Goal: Task Accomplishment & Management: Manage account settings

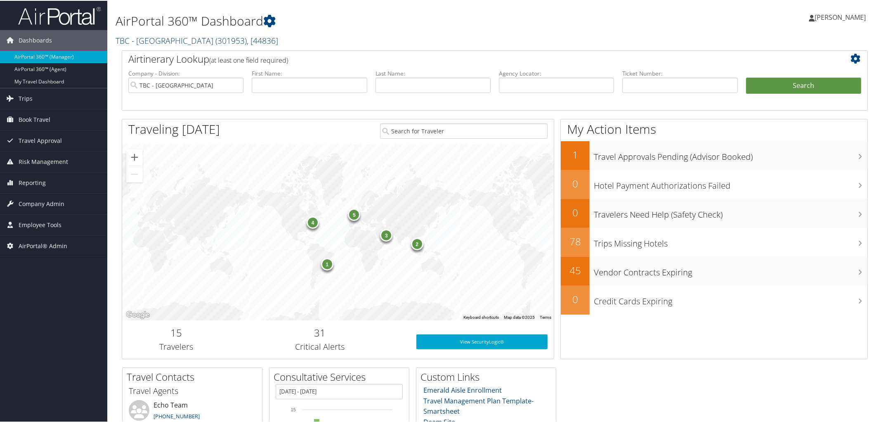
click at [161, 35] on link "TBC - Northeastern University ( 301953 ) , [ 44836 ]" at bounding box center [197, 39] width 163 height 11
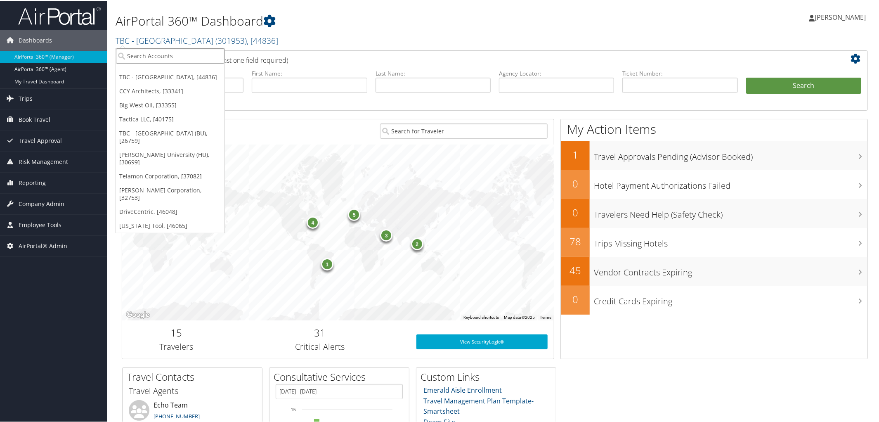
click at [161, 50] on input "search" at bounding box center [170, 54] width 109 height 15
type input "ccy ar"
click at [158, 74] on div "Account" at bounding box center [174, 77] width 126 height 7
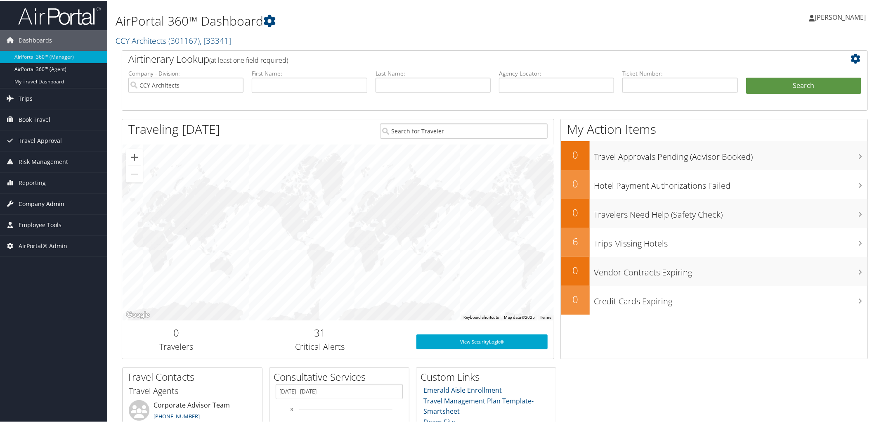
click at [38, 205] on span "Company Admin" at bounding box center [42, 203] width 46 height 21
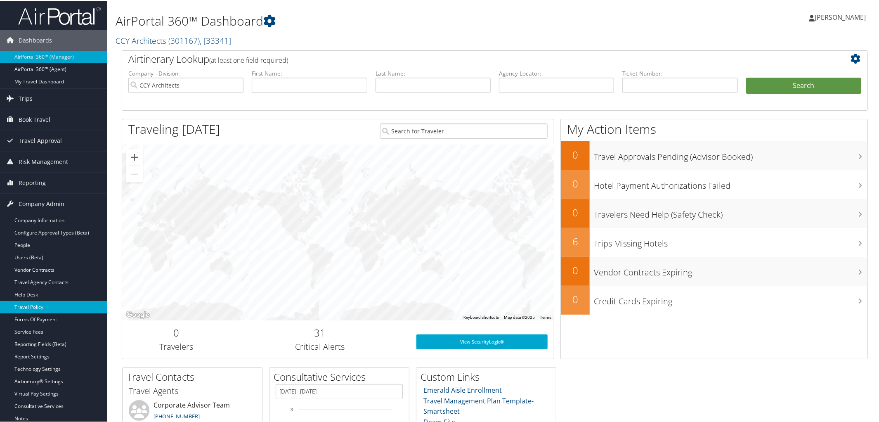
click at [67, 303] on link "Travel Policy" at bounding box center [53, 306] width 107 height 12
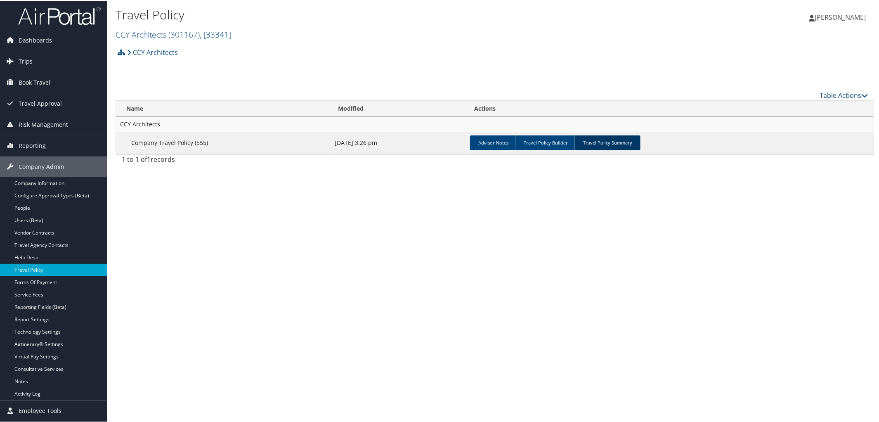
click at [614, 141] on link "Travel Policy Summary" at bounding box center [607, 141] width 66 height 15
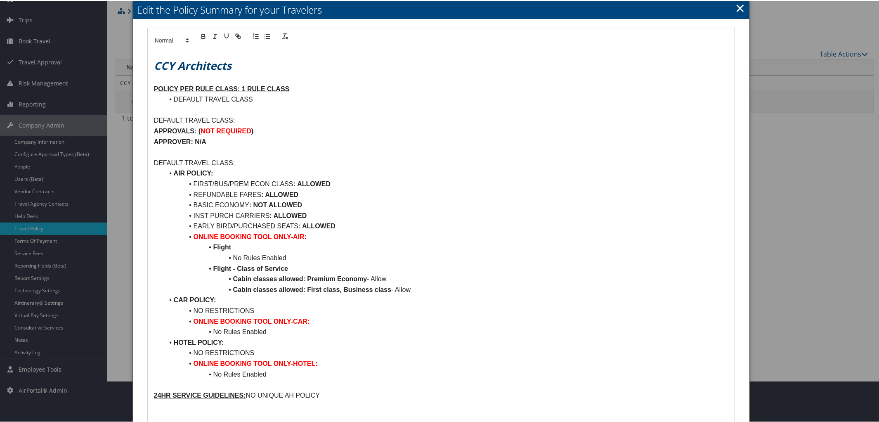
scroll to position [47, 0]
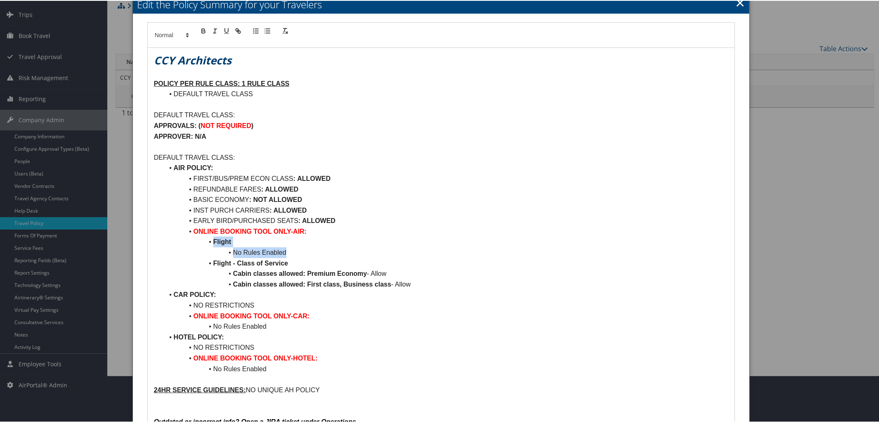
drag, startPoint x: 209, startPoint y: 241, endPoint x: 294, endPoint y: 250, distance: 85.0
click at [294, 250] on ul "AIR POLICY: FIRST/BUS/PREM ECON CLASS : ALLOWED REFUNDABLE FARES : ALLOWED BASI…" at bounding box center [441, 267] width 575 height 211
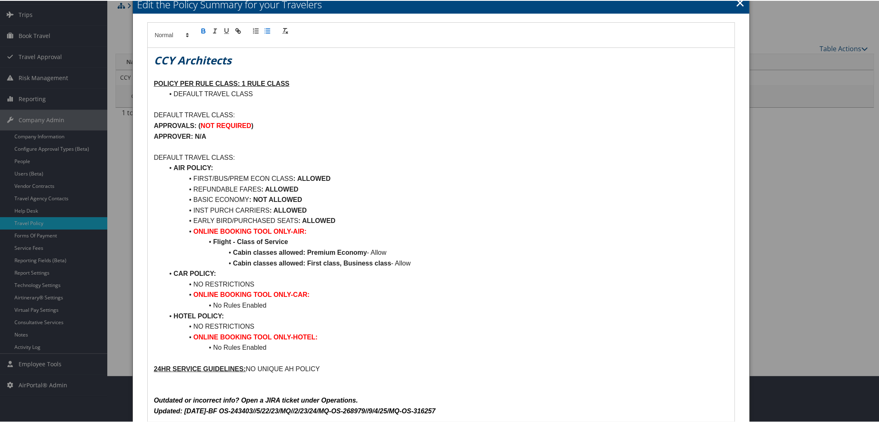
scroll to position [119, 0]
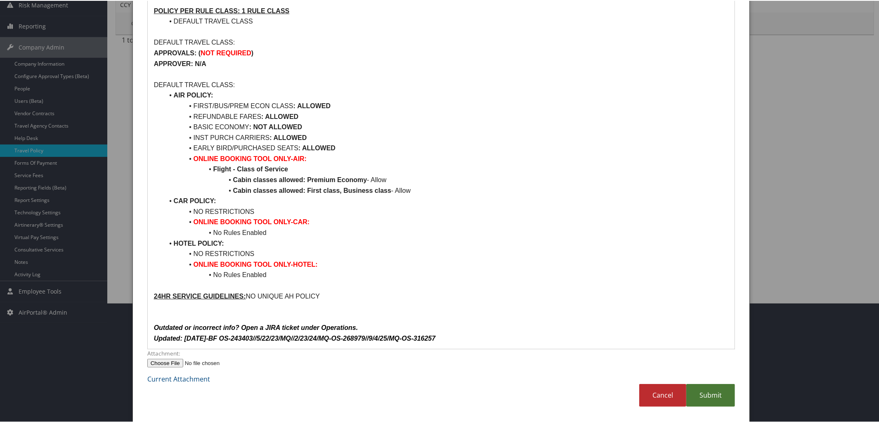
click at [706, 386] on link "Submit" at bounding box center [710, 394] width 49 height 23
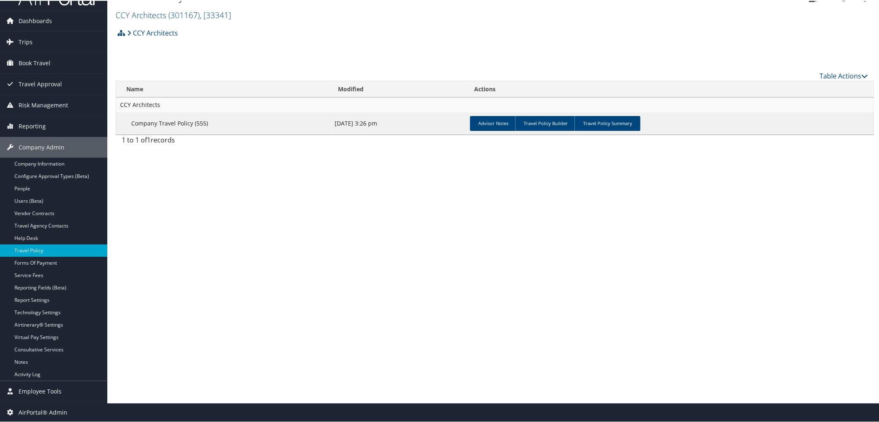
scroll to position [0, 0]
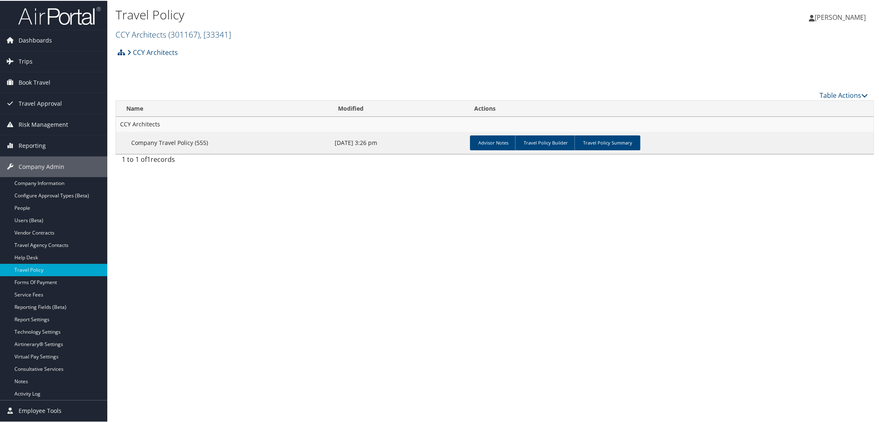
click at [172, 32] on span "( 301167 )" at bounding box center [183, 33] width 31 height 11
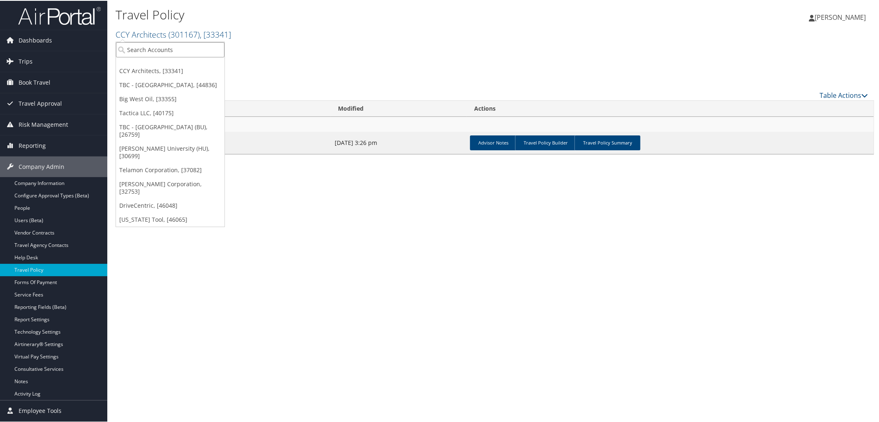
type input "s"
click at [176, 42] on input "s" at bounding box center [170, 48] width 109 height 15
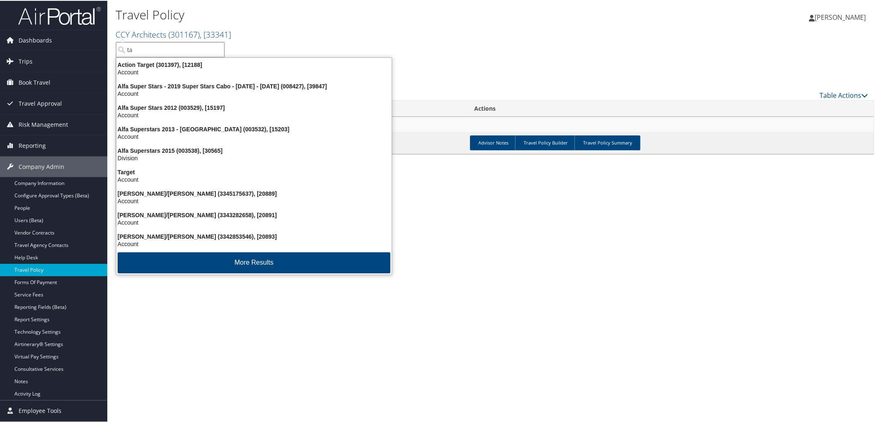
type input "t"
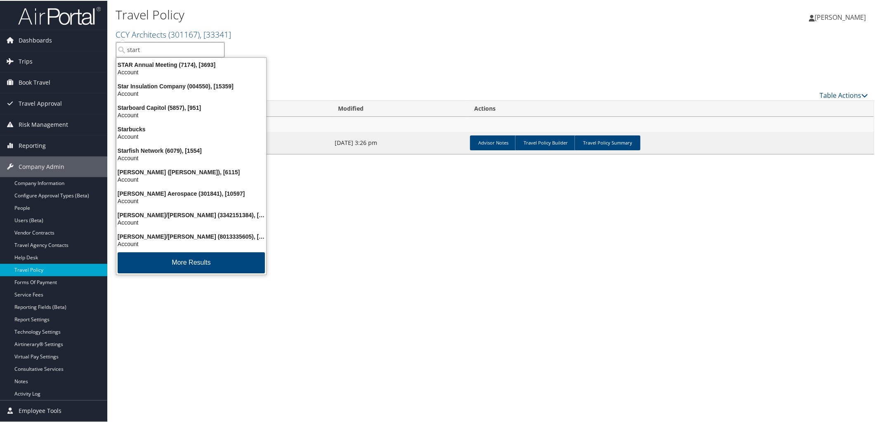
type input "starte"
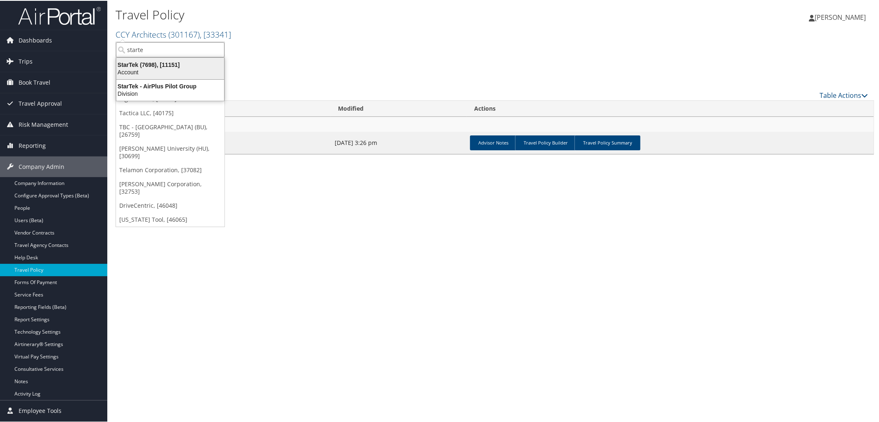
click at [157, 61] on div "StarTek (7698), [11151]" at bounding box center [170, 63] width 118 height 7
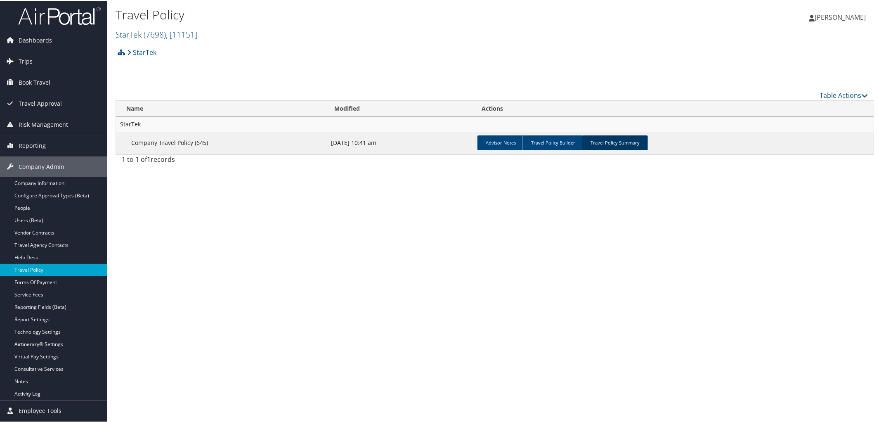
click at [621, 137] on link "Travel Policy Summary" at bounding box center [615, 141] width 66 height 15
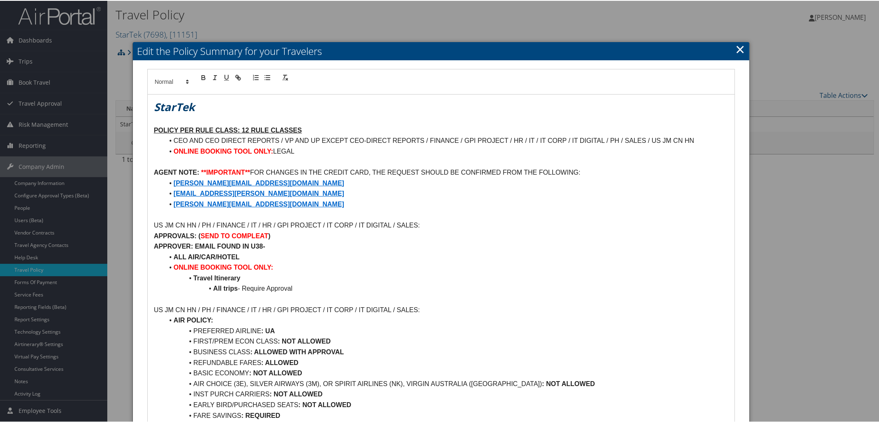
click at [737, 49] on link "×" at bounding box center [739, 48] width 9 height 17
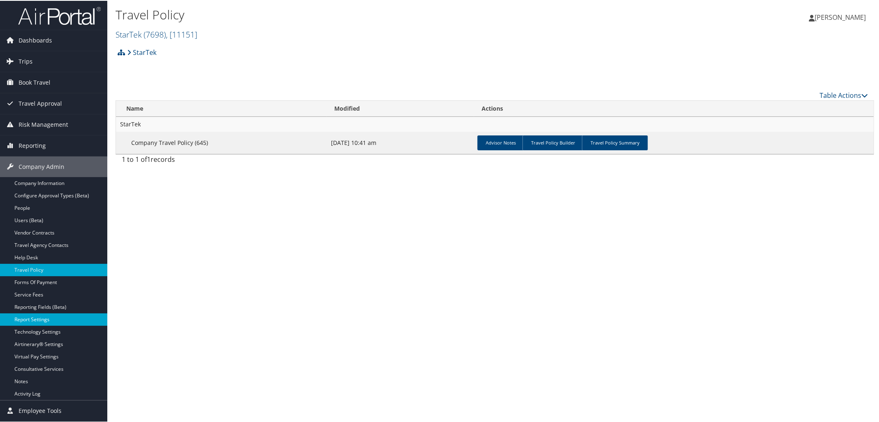
click at [46, 319] on link "Report Settings" at bounding box center [53, 318] width 107 height 12
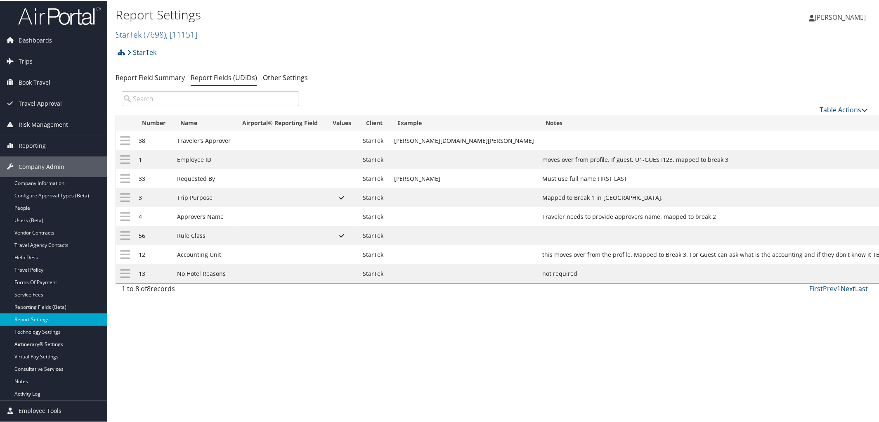
click at [798, 247] on link "Update Report Field Values" at bounding box center [817, 250] width 89 height 14
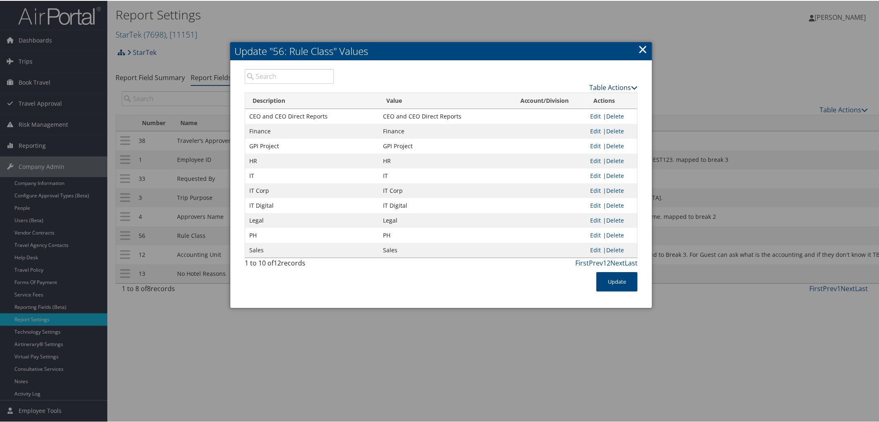
click at [633, 86] on icon at bounding box center [634, 86] width 7 height 7
click at [552, 124] on link "Page Length" at bounding box center [581, 127] width 109 height 14
click at [541, 109] on link "25" at bounding box center [581, 114] width 109 height 14
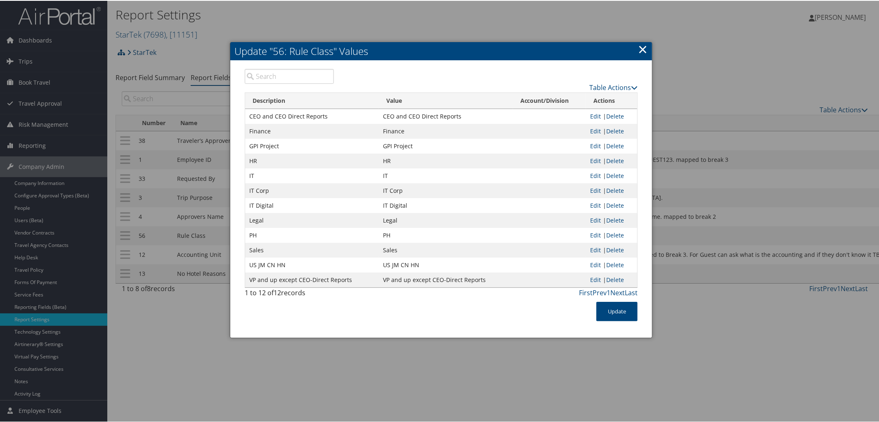
click at [638, 48] on link "×" at bounding box center [642, 48] width 9 height 17
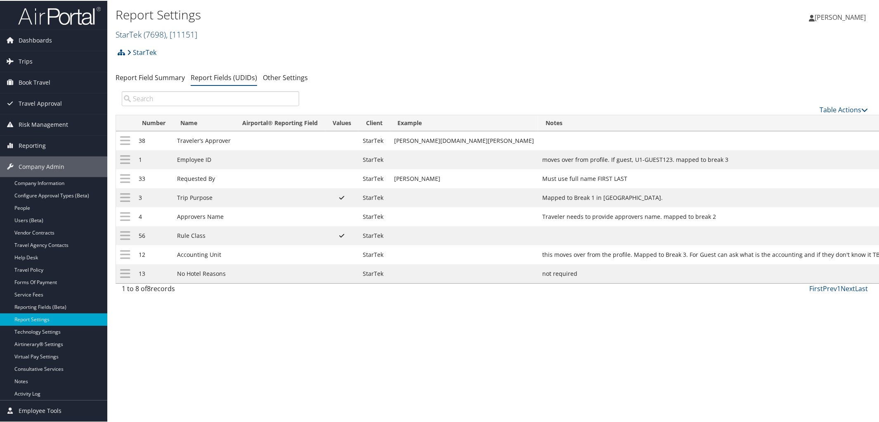
click at [159, 34] on span "( 7698 )" at bounding box center [155, 33] width 22 height 11
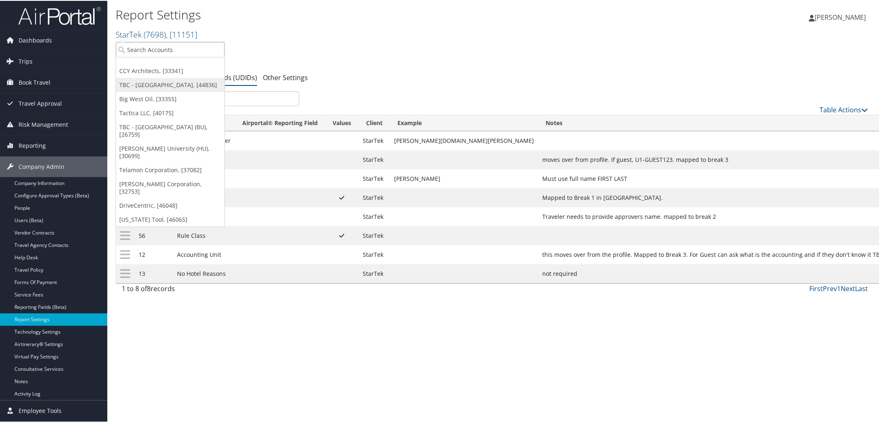
click at [156, 83] on link "TBC - [GEOGRAPHIC_DATA], [44836]" at bounding box center [170, 84] width 109 height 14
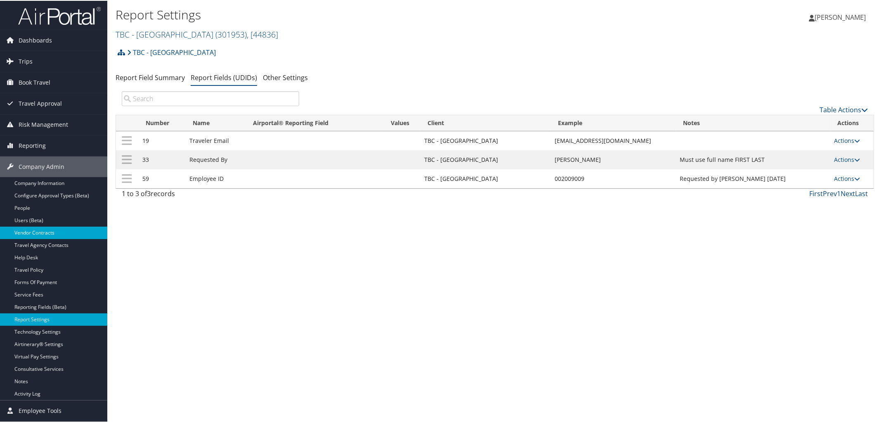
click at [42, 231] on link "Vendor Contracts" at bounding box center [53, 232] width 107 height 12
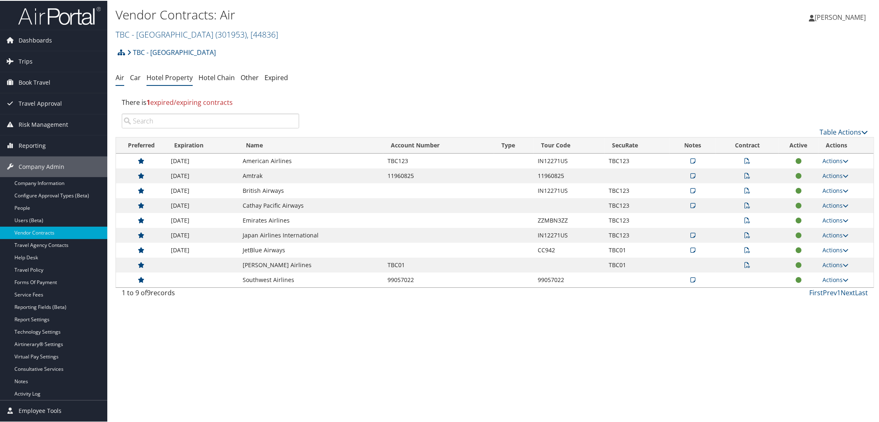
click at [160, 77] on link "Hotel Property" at bounding box center [169, 76] width 46 height 9
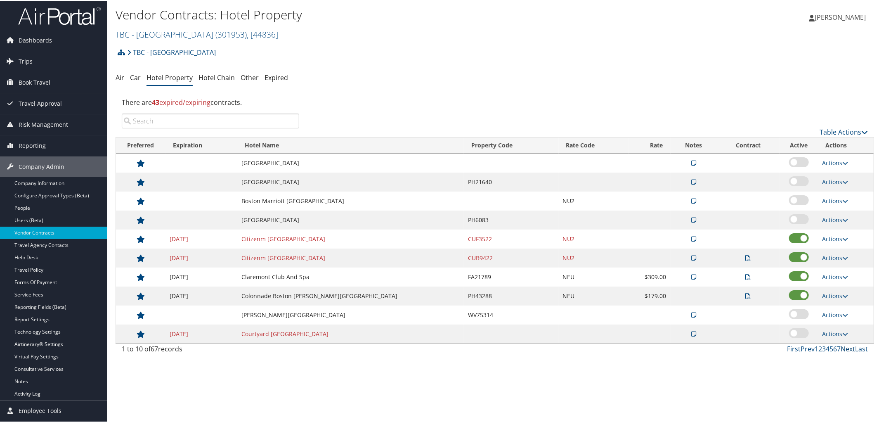
click at [847, 352] on link "Next" at bounding box center [847, 347] width 14 height 9
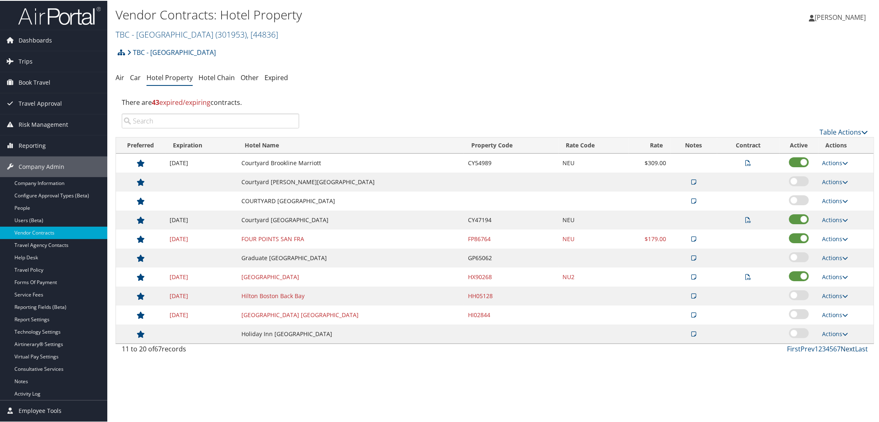
click at [847, 352] on link "Next" at bounding box center [847, 347] width 14 height 9
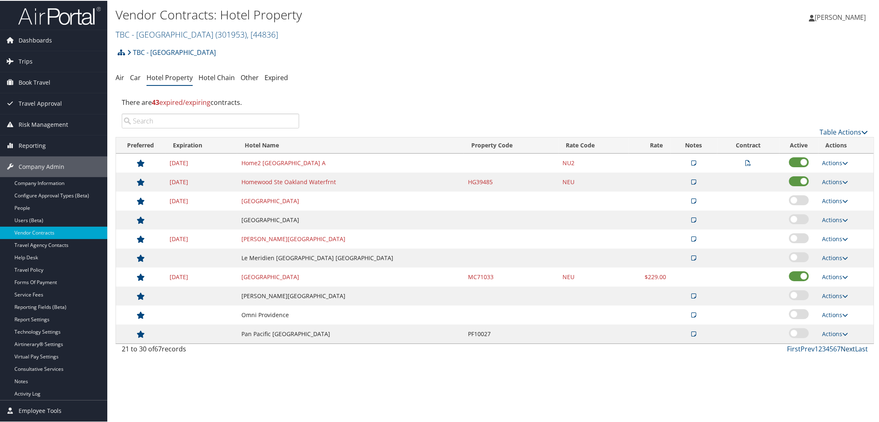
click at [846, 352] on link "Next" at bounding box center [847, 347] width 14 height 9
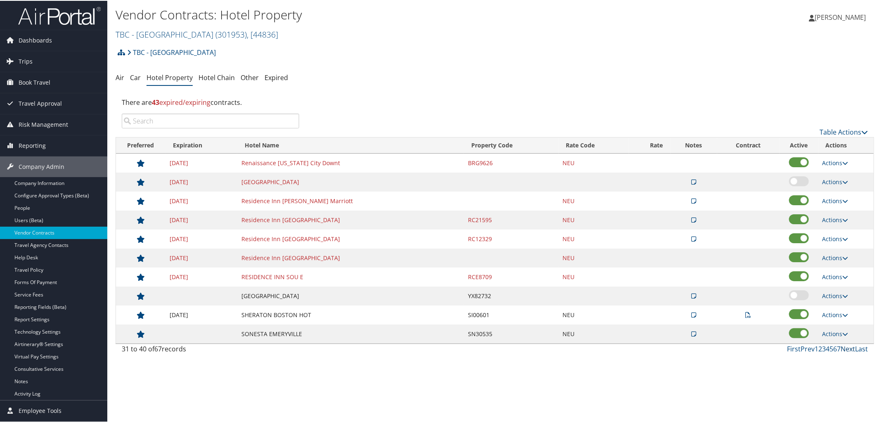
click at [846, 349] on link "Next" at bounding box center [847, 347] width 14 height 9
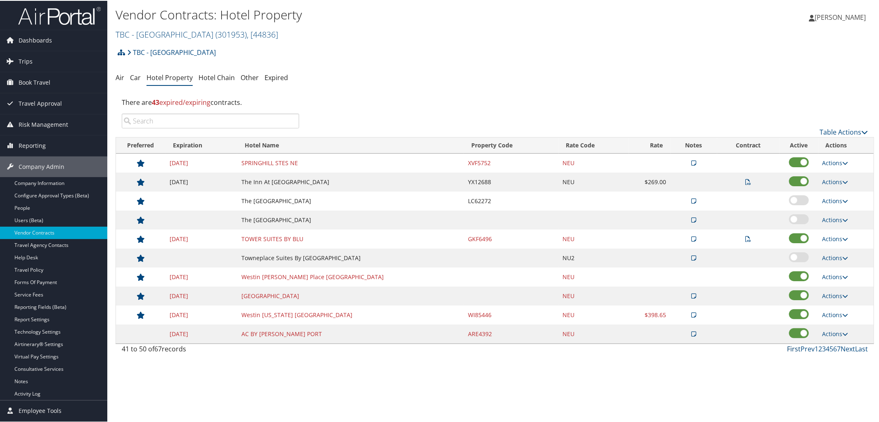
click at [793, 349] on link "First" at bounding box center [794, 347] width 14 height 9
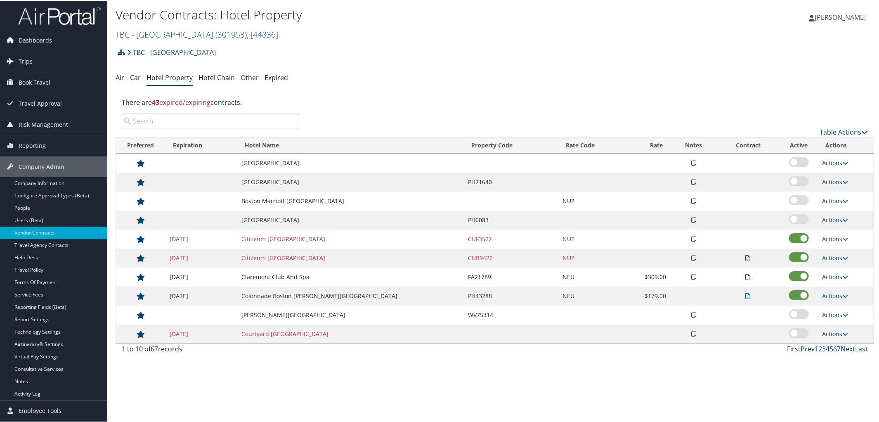
click at [840, 351] on link "Next" at bounding box center [847, 347] width 14 height 9
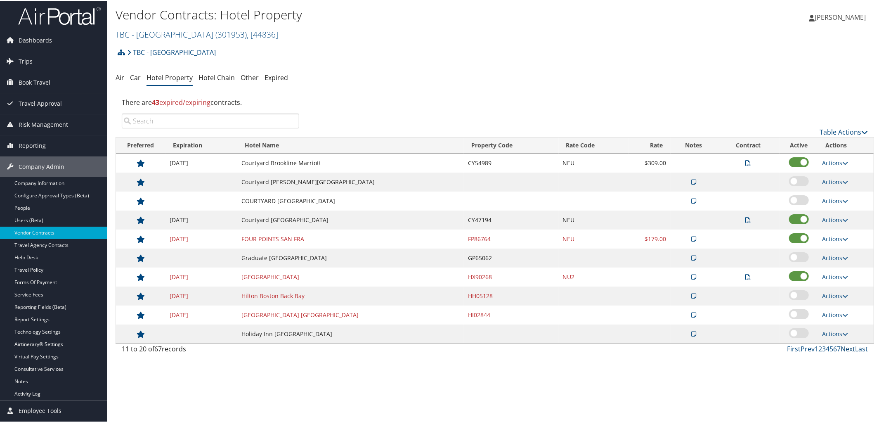
click at [840, 351] on link "Next" at bounding box center [847, 347] width 14 height 9
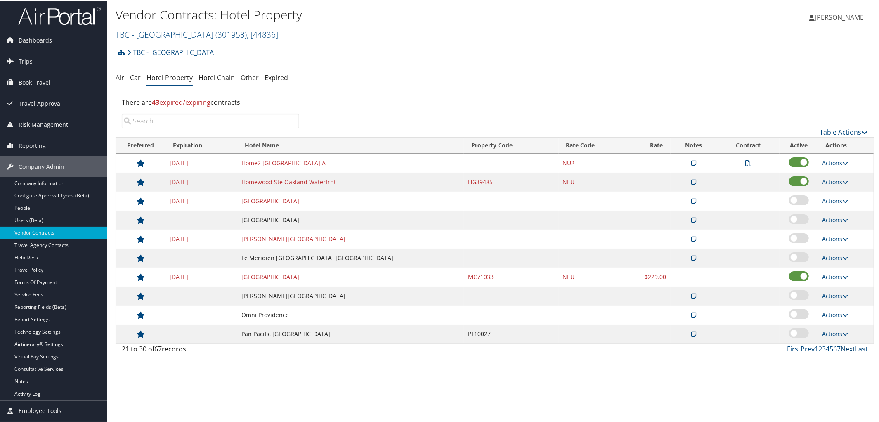
click at [840, 351] on link "Next" at bounding box center [847, 347] width 14 height 9
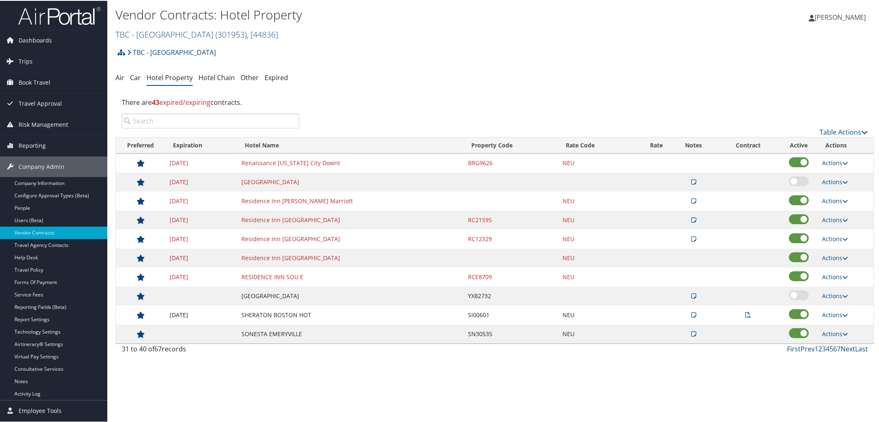
click at [840, 351] on link "Next" at bounding box center [847, 347] width 14 height 9
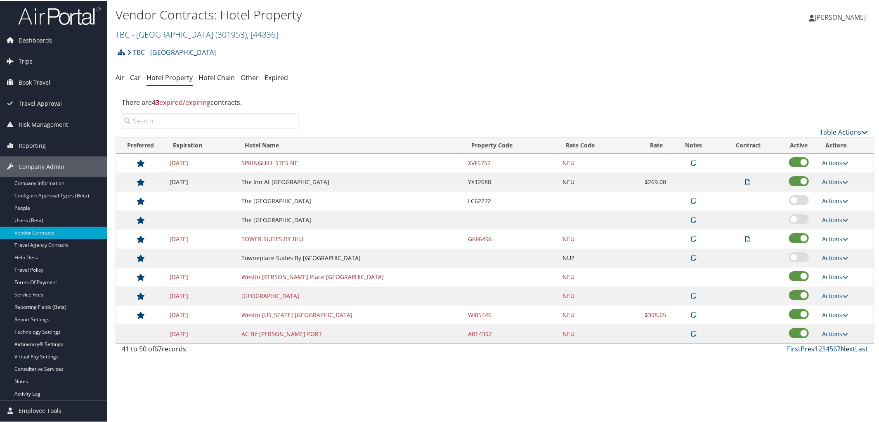
click at [840, 351] on link "Next" at bounding box center [847, 347] width 14 height 9
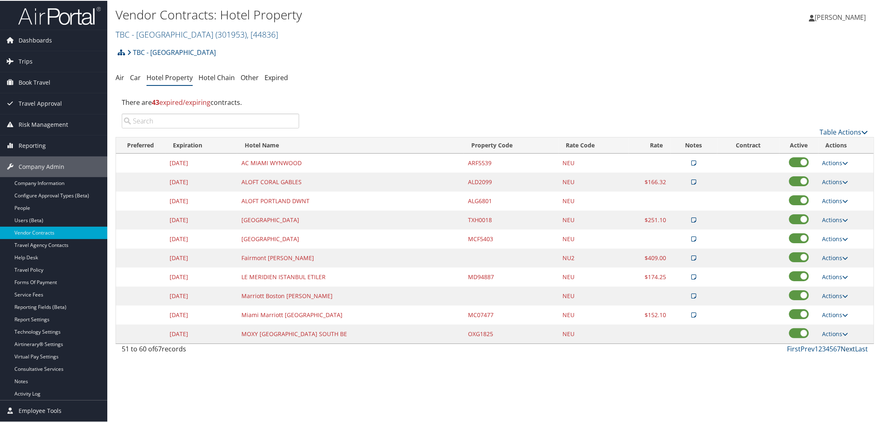
click at [840, 351] on link "Next" at bounding box center [847, 347] width 14 height 9
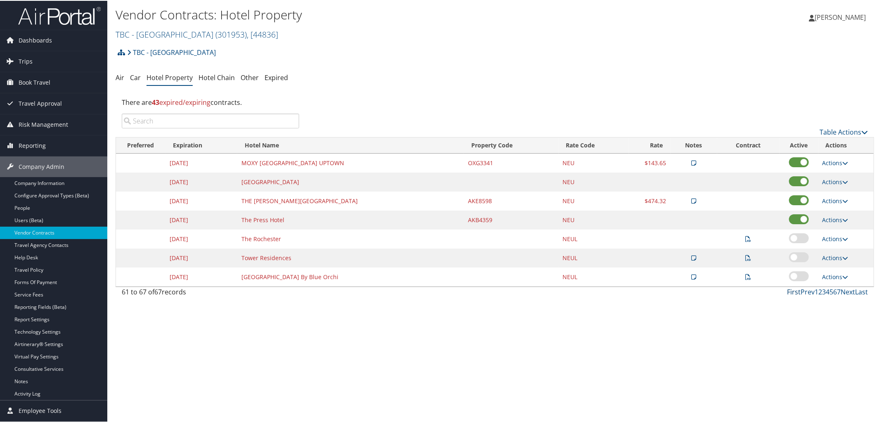
click at [790, 292] on link "First" at bounding box center [794, 290] width 14 height 9
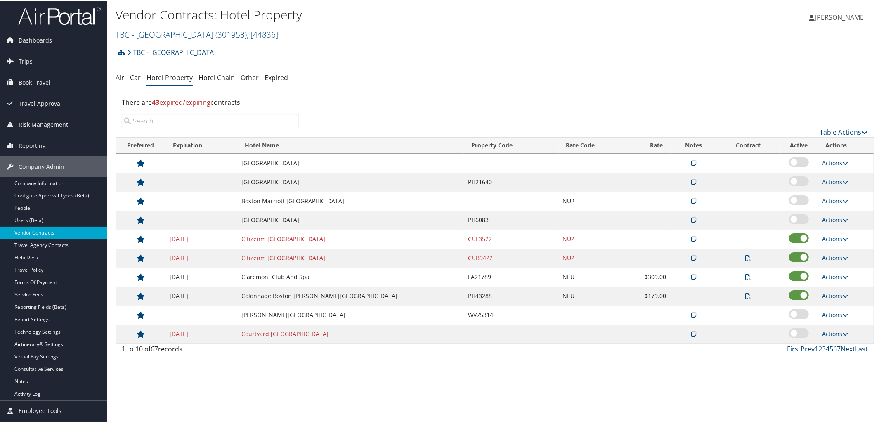
click at [840, 352] on link "Next" at bounding box center [847, 347] width 14 height 9
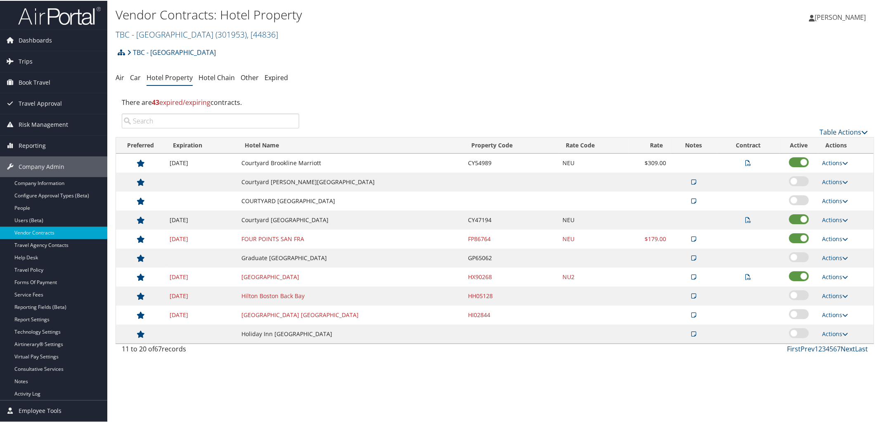
click at [840, 352] on link "Next" at bounding box center [847, 347] width 14 height 9
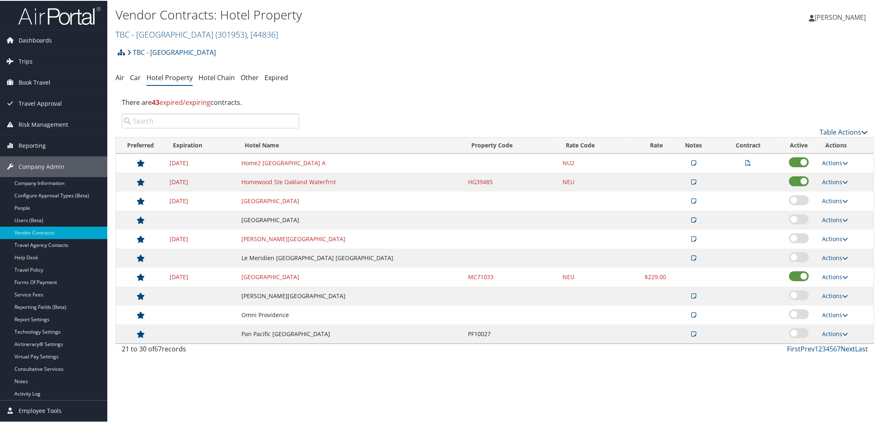
click at [840, 352] on link "Next" at bounding box center [847, 347] width 14 height 9
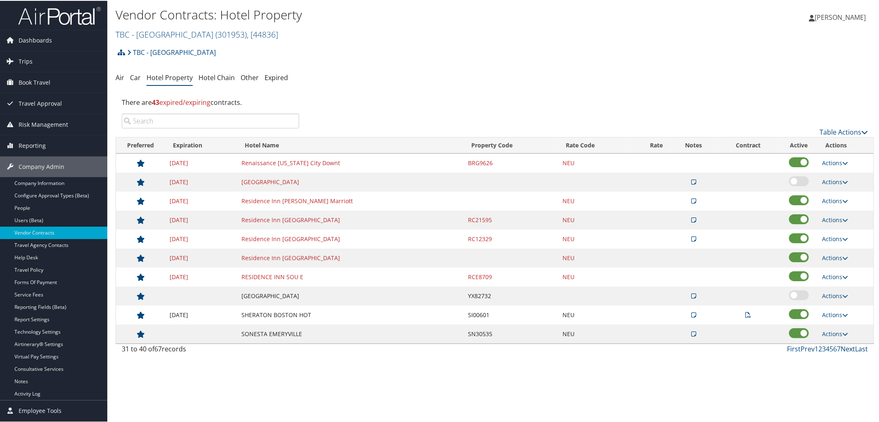
click at [847, 348] on link "Next" at bounding box center [847, 347] width 14 height 9
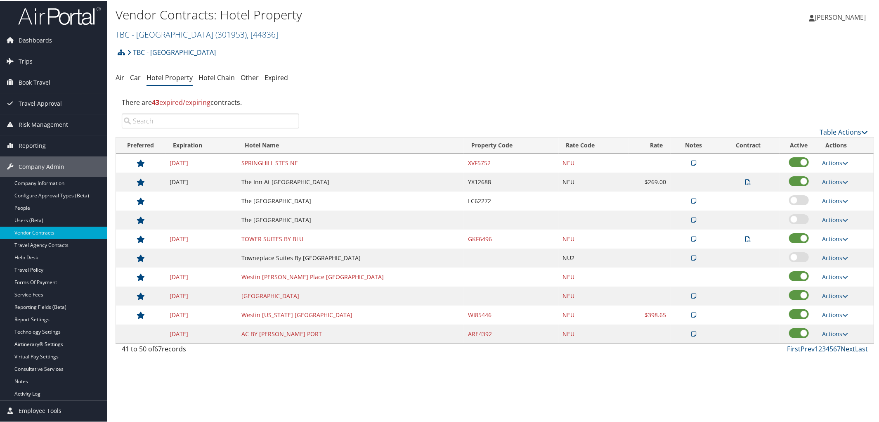
click at [844, 348] on link "Next" at bounding box center [847, 347] width 14 height 9
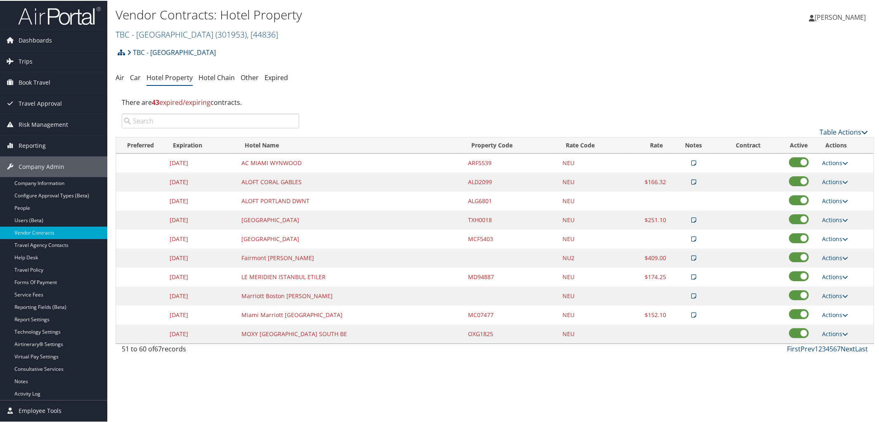
click at [844, 348] on link "Next" at bounding box center [847, 347] width 14 height 9
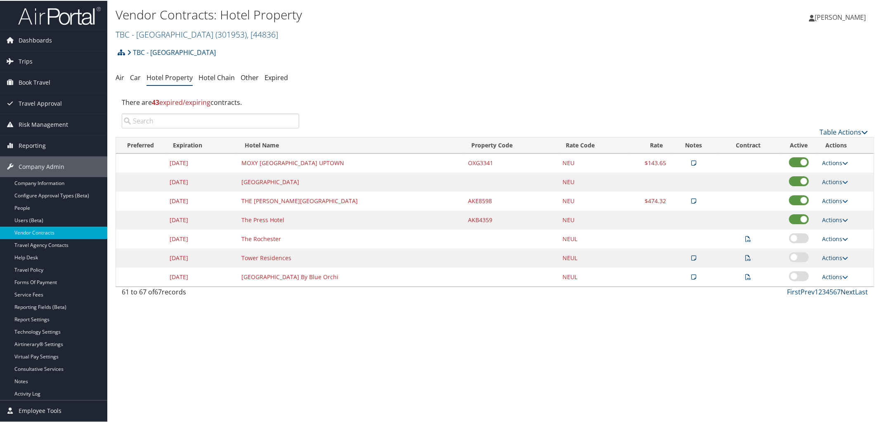
click at [841, 292] on link "Next" at bounding box center [847, 290] width 14 height 9
click at [841, 290] on link "Next" at bounding box center [847, 290] width 14 height 9
click at [840, 292] on link "Next" at bounding box center [847, 290] width 14 height 9
click at [803, 294] on link "Prev" at bounding box center [807, 290] width 14 height 9
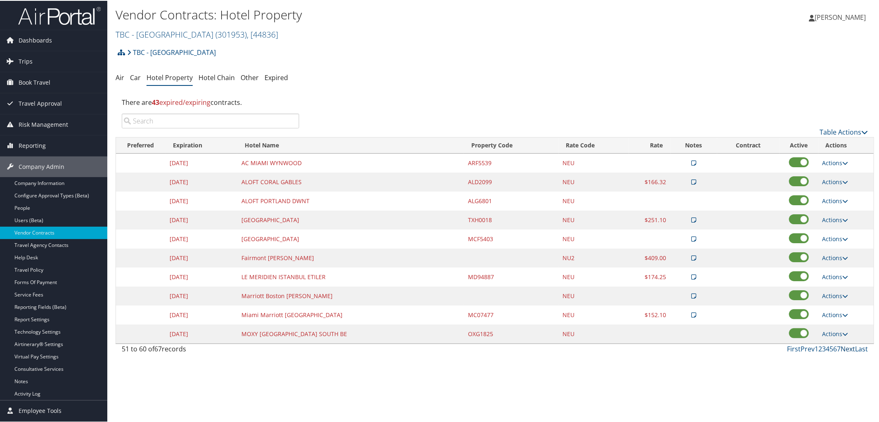
click at [843, 351] on link "Next" at bounding box center [847, 347] width 14 height 9
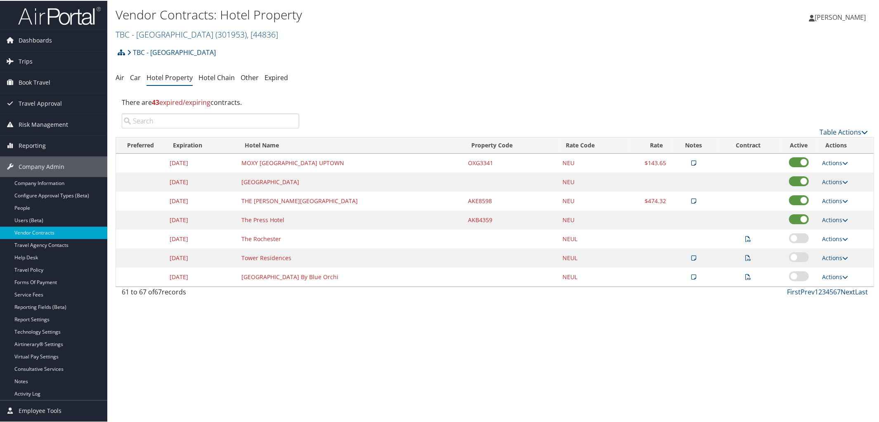
click at [840, 292] on link "Next" at bounding box center [847, 290] width 14 height 9
click at [802, 290] on link "Prev" at bounding box center [807, 290] width 14 height 9
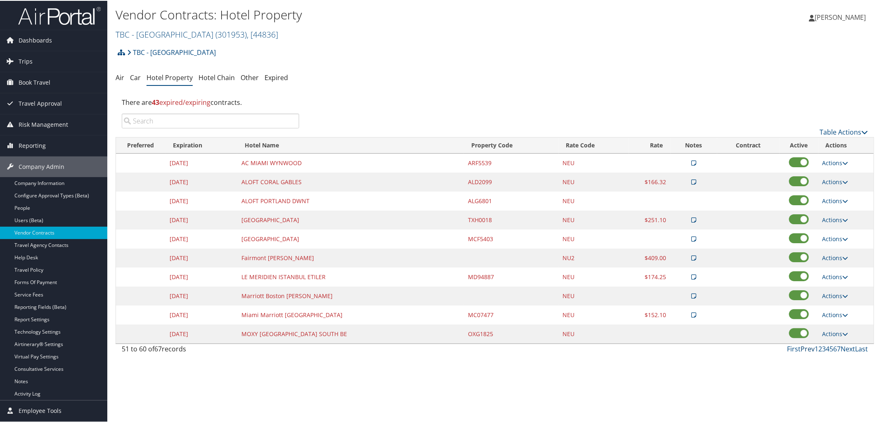
click at [805, 350] on link "Prev" at bounding box center [807, 347] width 14 height 9
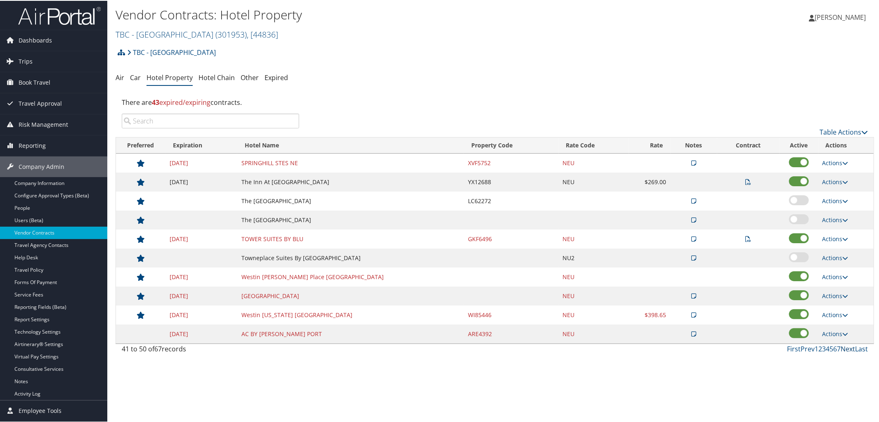
click at [842, 352] on link "Next" at bounding box center [847, 347] width 14 height 9
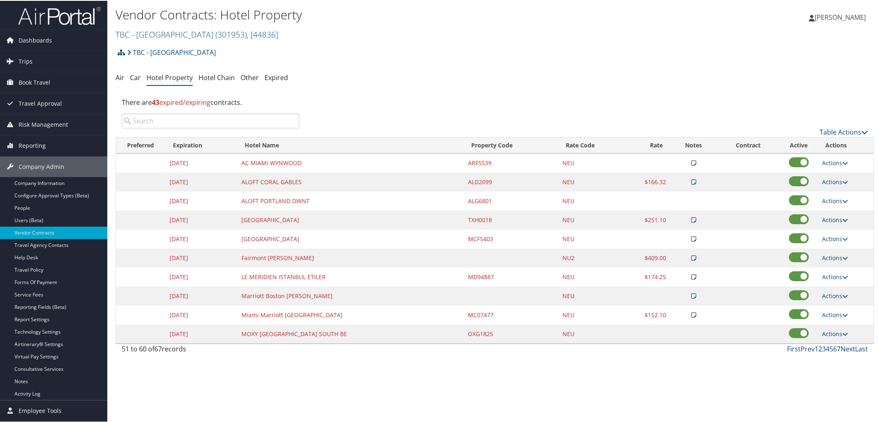
click at [842, 352] on link "Next" at bounding box center [847, 347] width 14 height 9
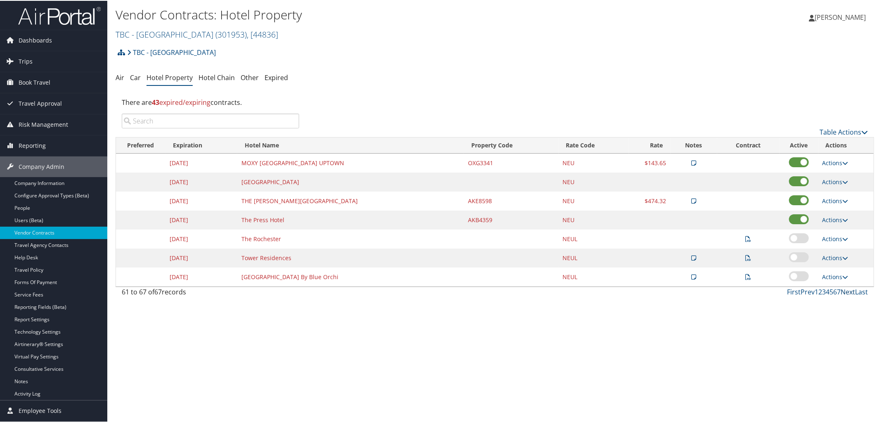
click at [843, 292] on link "Next" at bounding box center [847, 290] width 14 height 9
click at [806, 294] on link "Prev" at bounding box center [807, 290] width 14 height 9
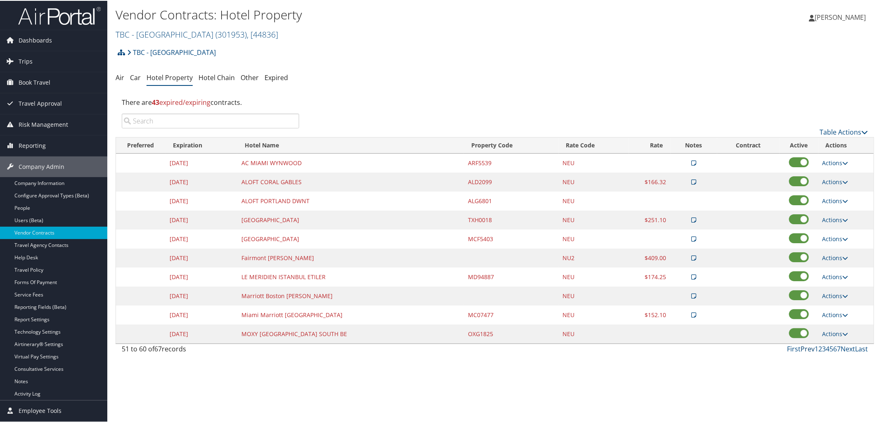
click at [807, 347] on link "Prev" at bounding box center [807, 347] width 14 height 9
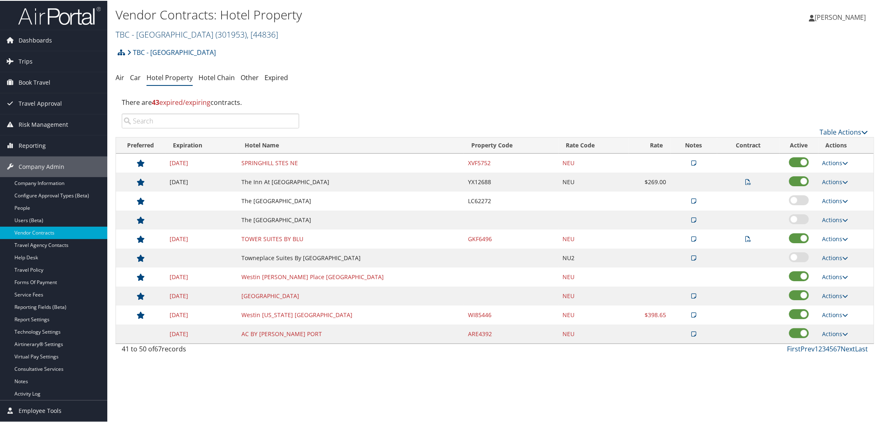
click at [187, 31] on link "TBC - Northeastern University ( 301953 ) , [ 44836 ]" at bounding box center [197, 33] width 163 height 11
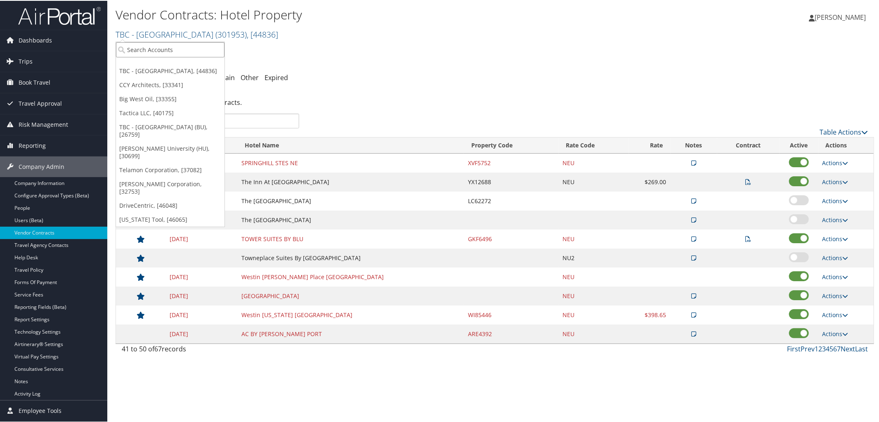
click at [190, 44] on input "search" at bounding box center [170, 48] width 109 height 15
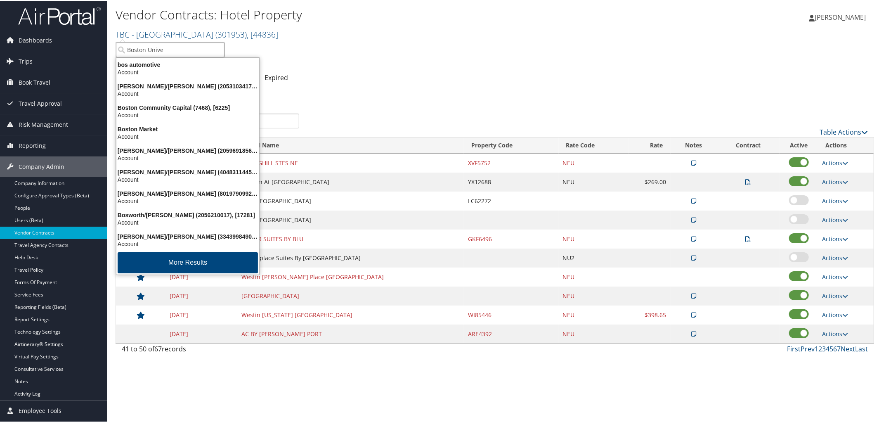
type input "Boston Univer"
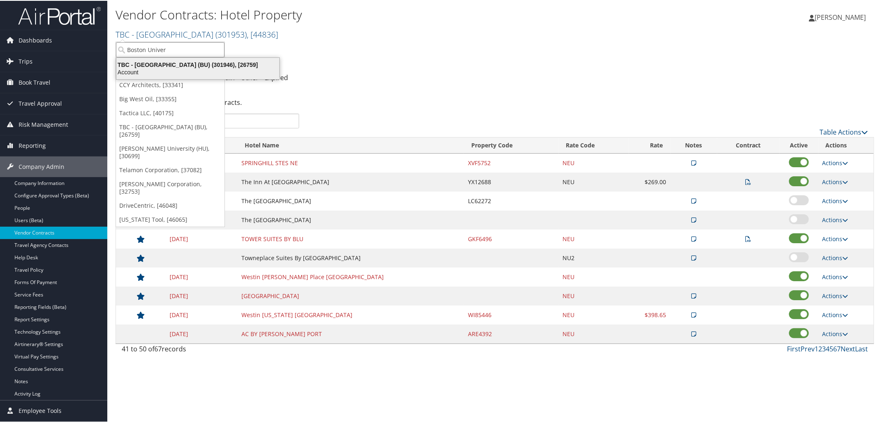
click at [191, 64] on div "TBC - Boston University (BU) (301946), [26759]" at bounding box center [197, 63] width 173 height 7
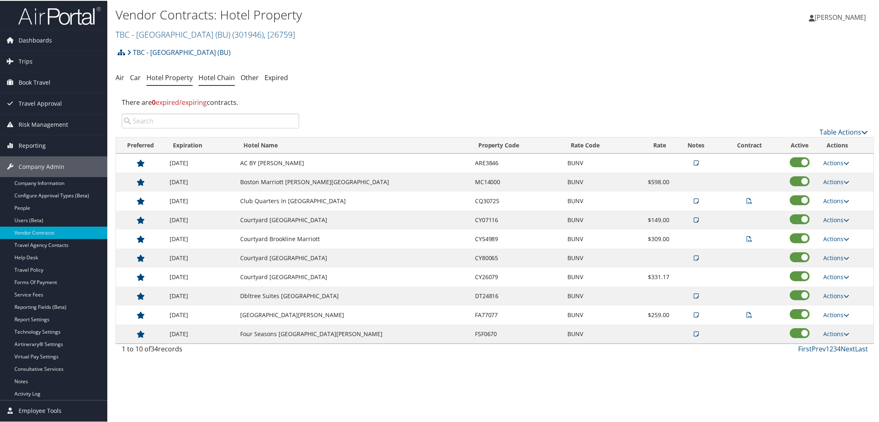
click at [214, 77] on link "Hotel Chain" at bounding box center [216, 76] width 36 height 9
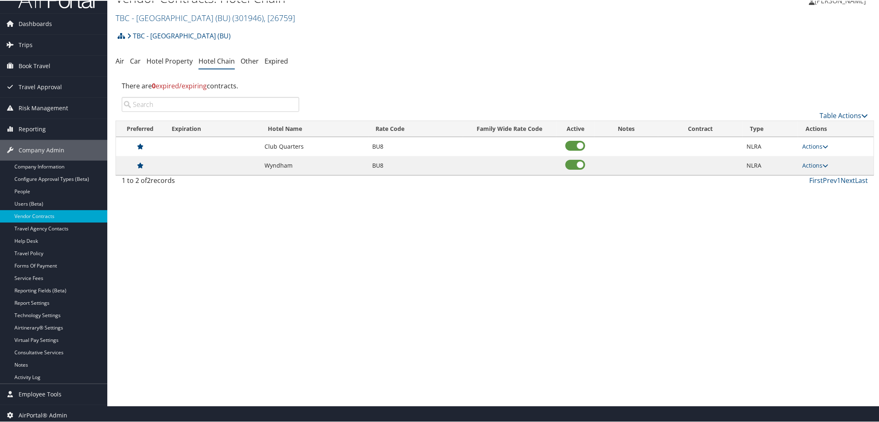
scroll to position [17, 0]
click at [822, 164] on icon at bounding box center [825, 164] width 6 height 6
click at [814, 175] on link "Edit" at bounding box center [816, 177] width 32 height 14
select select "NLRA"
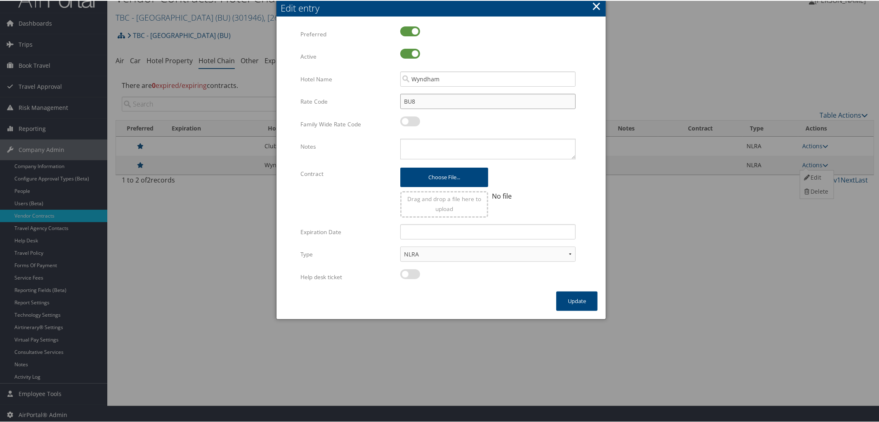
click at [420, 95] on input "BU8" at bounding box center [487, 100] width 175 height 15
type input "BU"
checkbox input "true"
type input "BUNV"
click at [404, 271] on label at bounding box center [410, 273] width 20 height 10
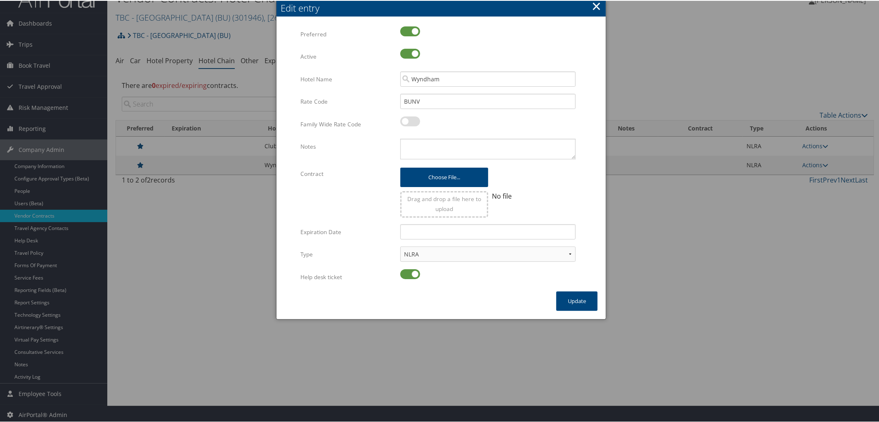
click at [404, 272] on input "checkbox" at bounding box center [406, 274] width 5 height 5
checkbox input "false"
click at [579, 296] on button "Update" at bounding box center [576, 299] width 41 height 19
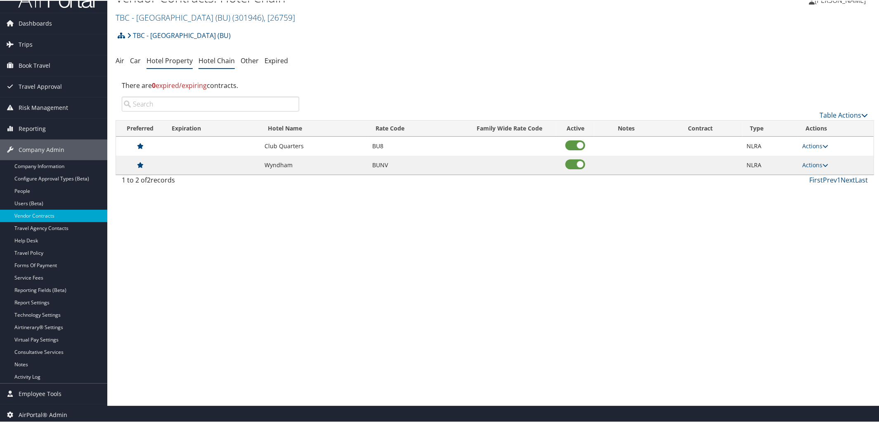
click at [163, 59] on link "Hotel Property" at bounding box center [169, 59] width 46 height 9
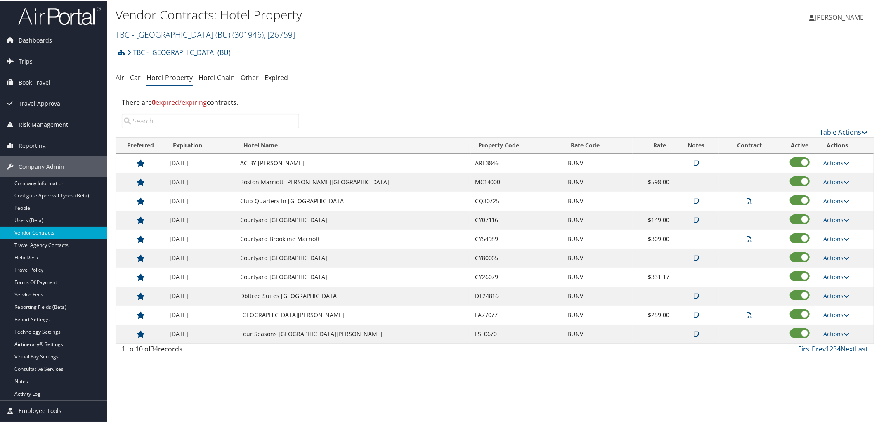
click at [165, 36] on link "TBC - [GEOGRAPHIC_DATA] (BU) ( 301946 ) , [ 26759 ]" at bounding box center [205, 33] width 179 height 11
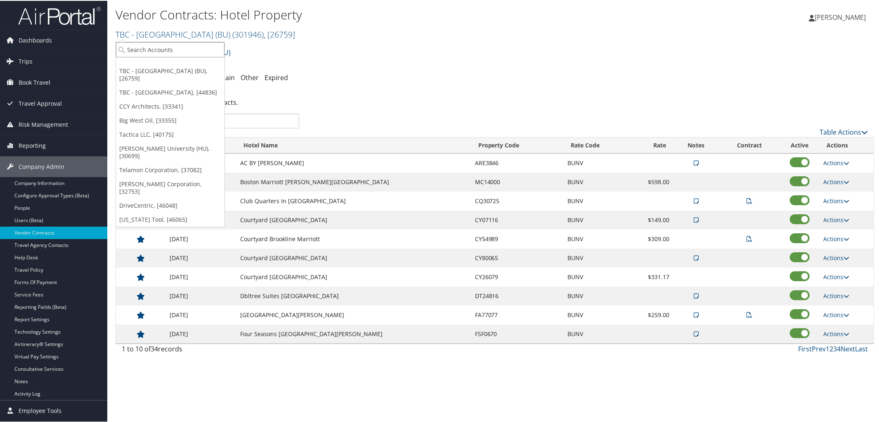
click at [165, 42] on input "search" at bounding box center [170, 48] width 109 height 15
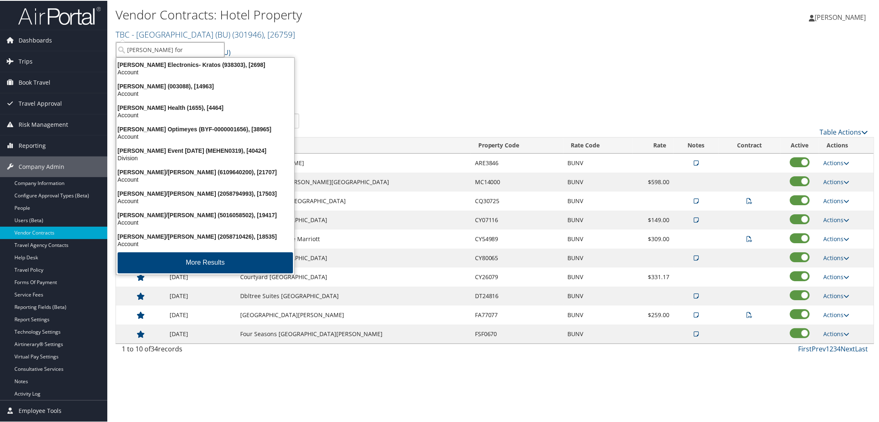
type input "henry ford"
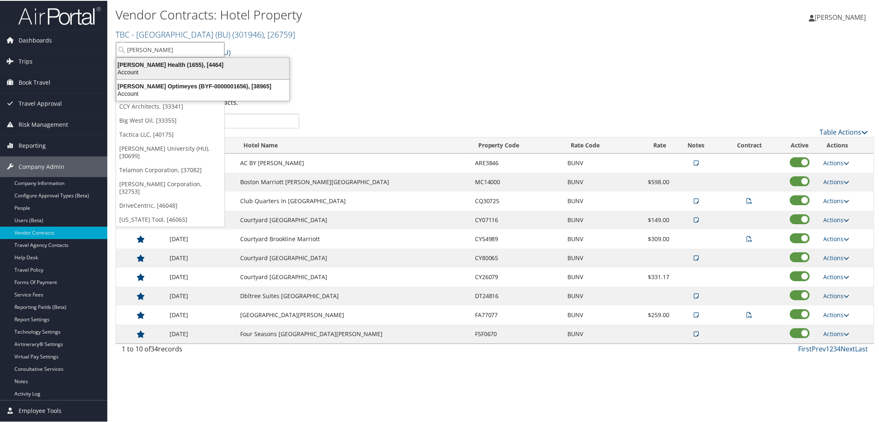
click at [163, 64] on div "Henry Ford Health (1655), [4464]" at bounding box center [202, 63] width 183 height 7
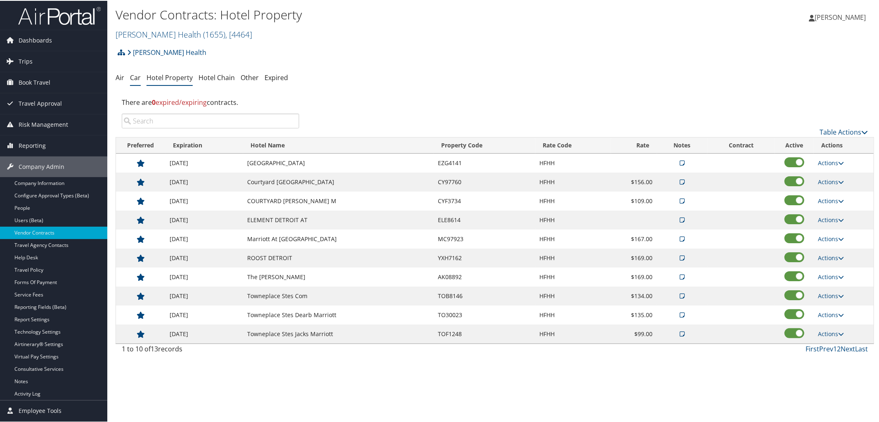
click at [133, 79] on link "Car" at bounding box center [135, 76] width 11 height 9
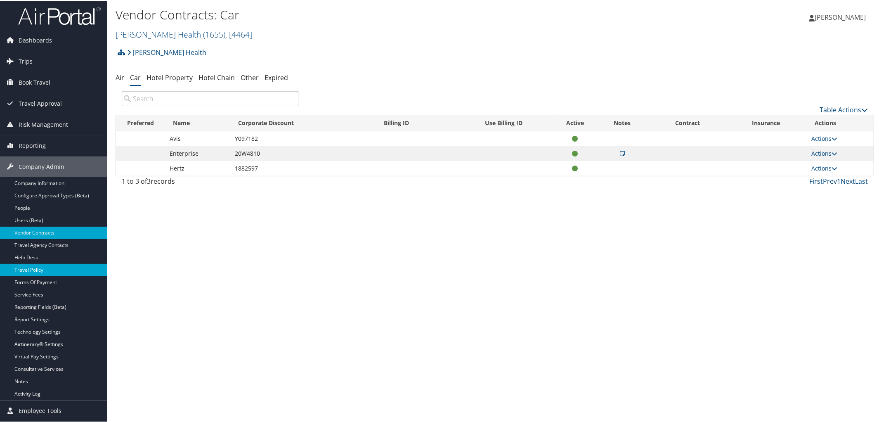
click at [59, 268] on link "Travel Policy" at bounding box center [53, 269] width 107 height 12
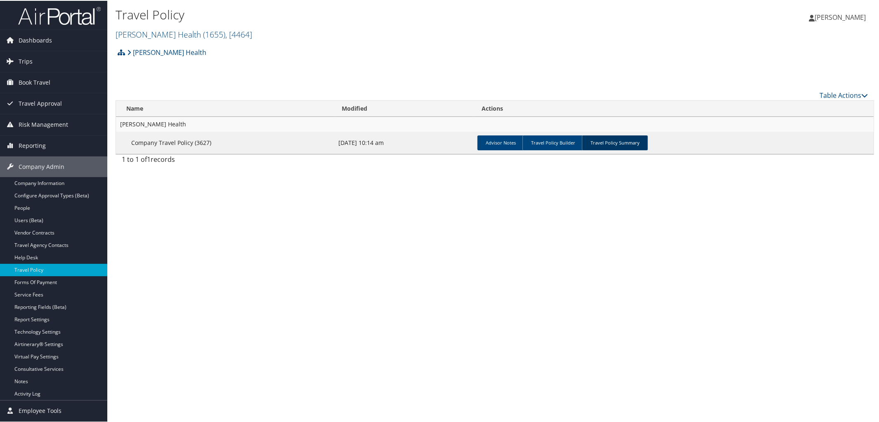
click at [608, 137] on link "Travel Policy Summary" at bounding box center [615, 141] width 66 height 15
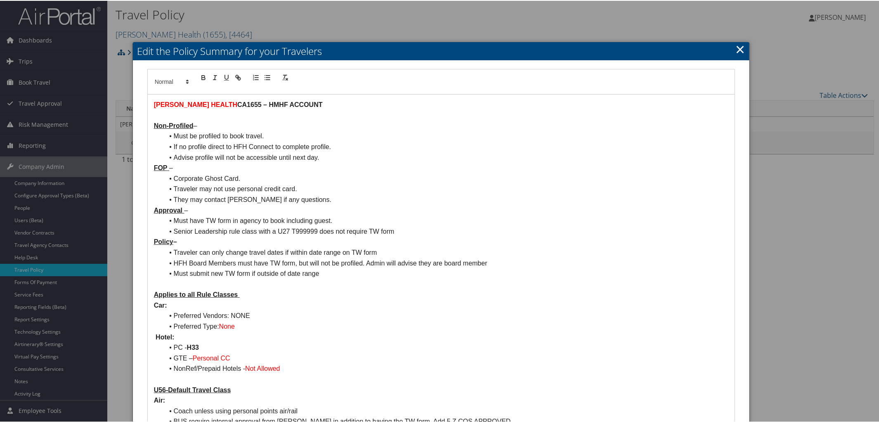
click at [743, 51] on h2 "Edit the Policy Summary for your Travelers" at bounding box center [441, 50] width 617 height 18
click at [737, 47] on link "×" at bounding box center [739, 48] width 9 height 17
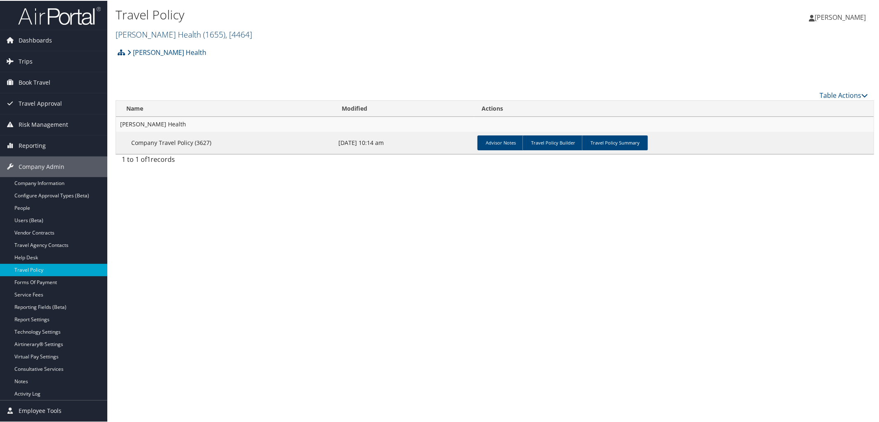
click at [158, 35] on link "Henry Ford Health ( 1655 ) , [ 4464 ]" at bounding box center [184, 33] width 137 height 11
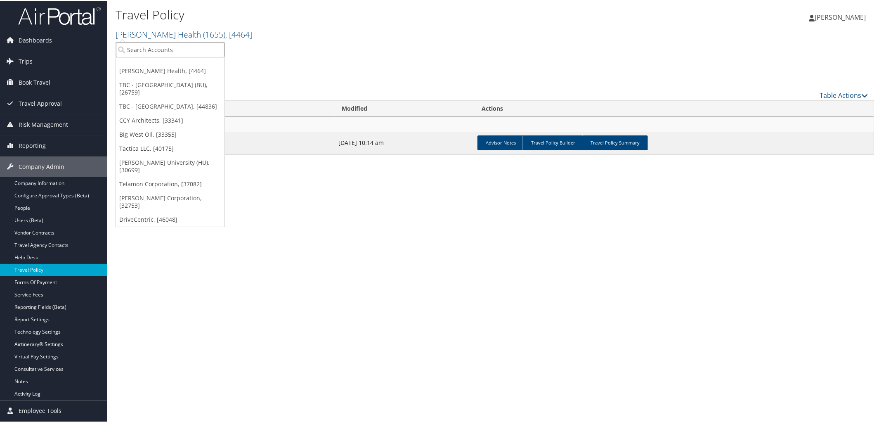
click at [160, 45] on input "search" at bounding box center [170, 48] width 109 height 15
type input "301490"
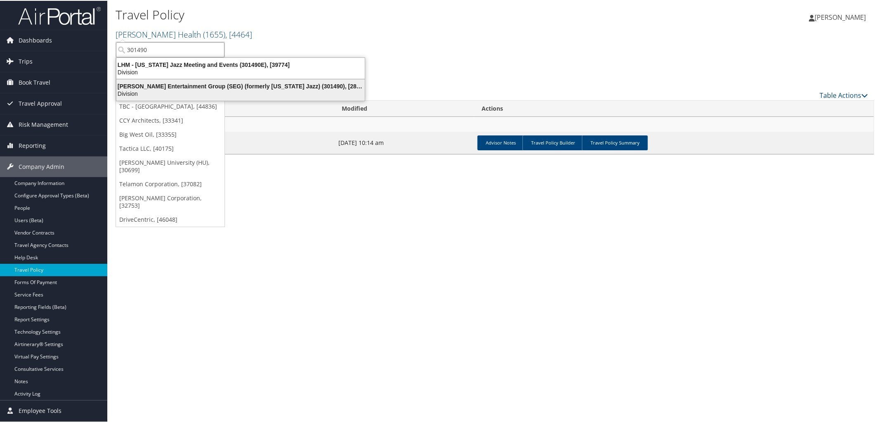
click at [167, 83] on div "Smith Entertainment Group (SEG) (formerly Utah Jazz) (301490), [28775]" at bounding box center [240, 85] width 258 height 7
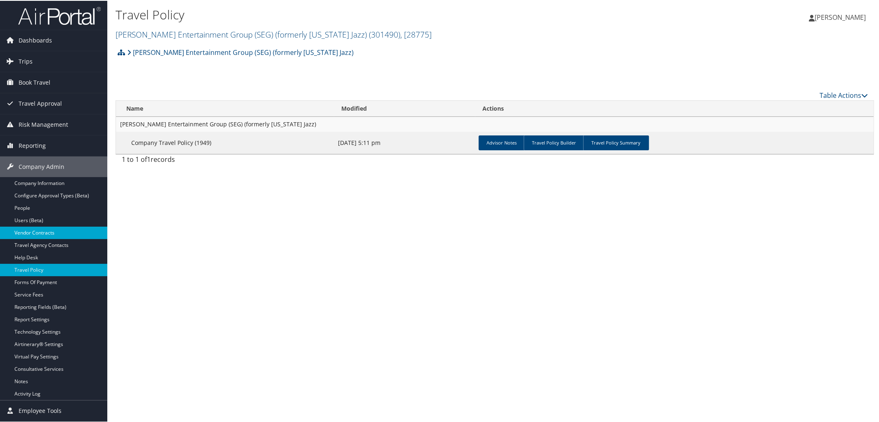
click at [41, 233] on link "Vendor Contracts" at bounding box center [53, 232] width 107 height 12
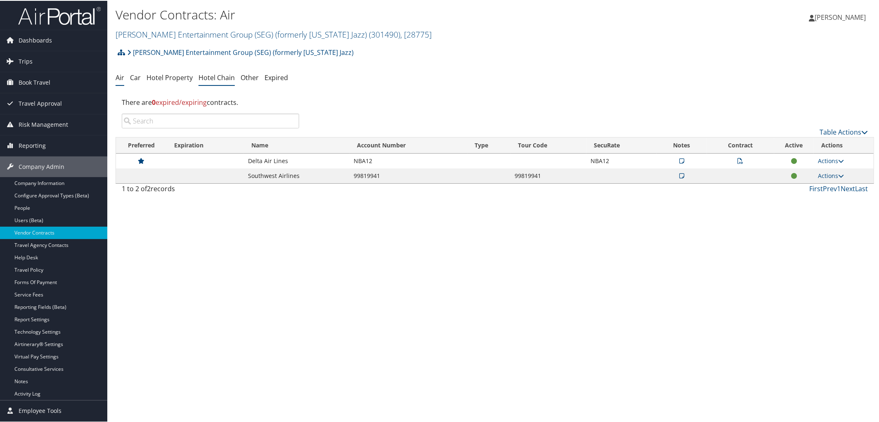
click at [211, 78] on link "Hotel Chain" at bounding box center [216, 76] width 36 height 9
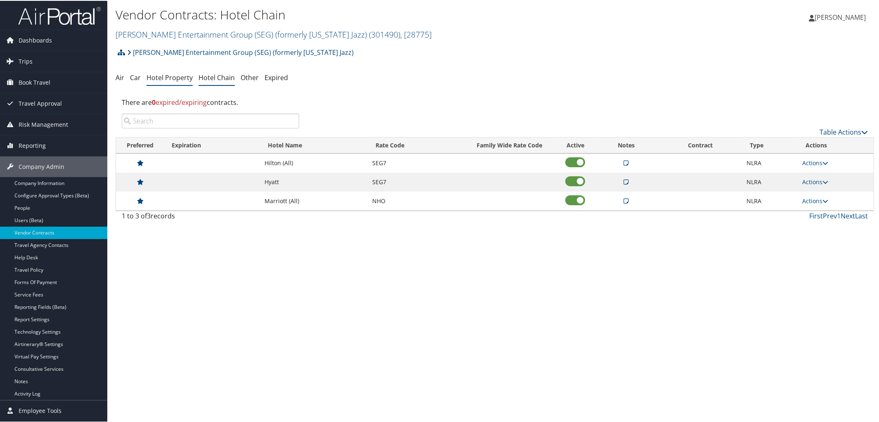
click at [184, 76] on link "Hotel Property" at bounding box center [169, 76] width 46 height 9
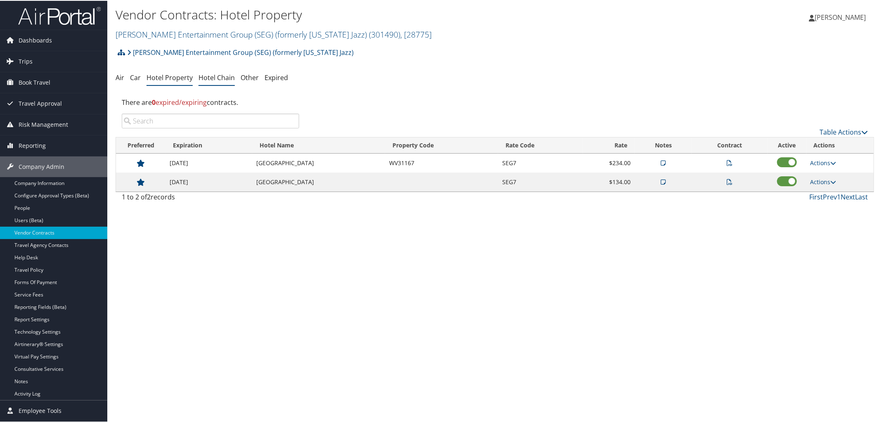
click at [218, 76] on link "Hotel Chain" at bounding box center [216, 76] width 36 height 9
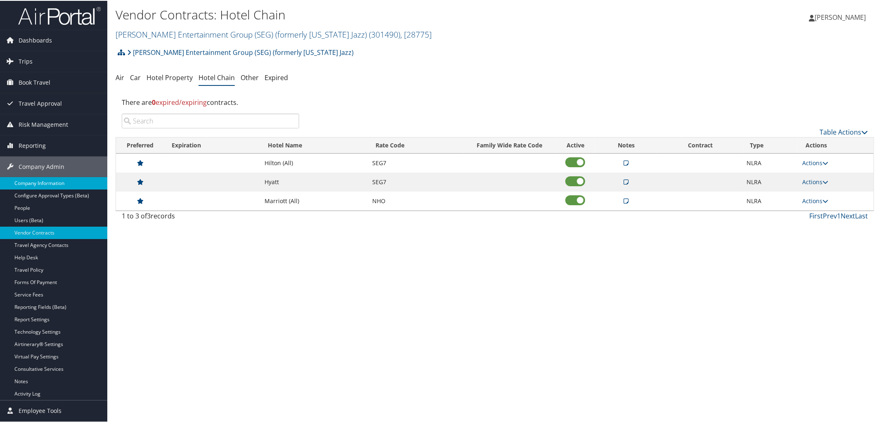
click at [57, 179] on link "Company Information" at bounding box center [53, 182] width 107 height 12
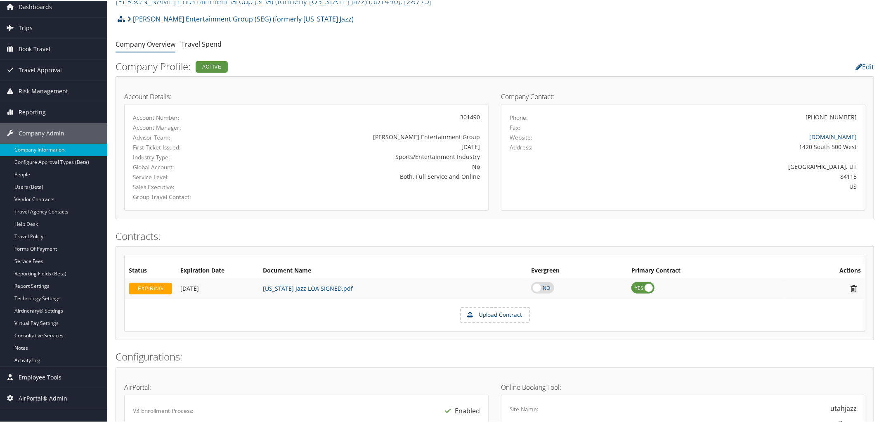
scroll to position [28, 0]
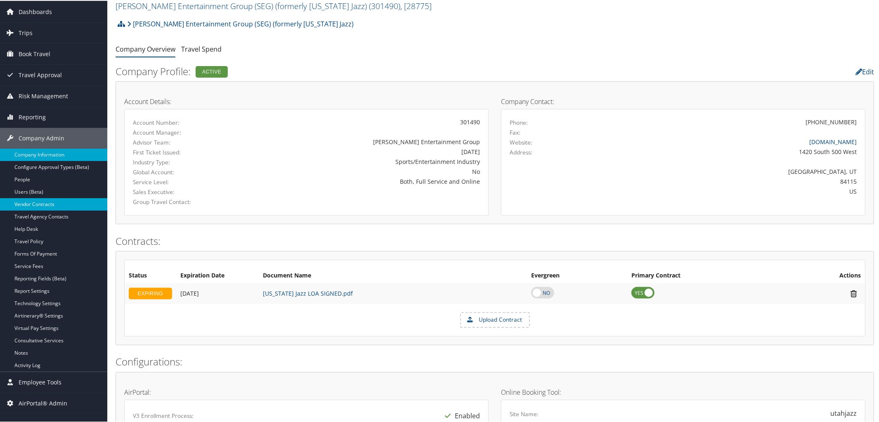
click at [35, 204] on link "Vendor Contracts" at bounding box center [53, 203] width 107 height 12
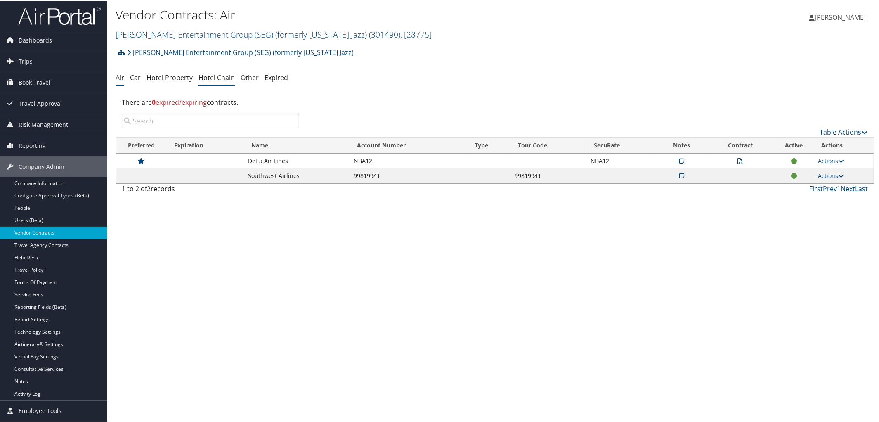
click at [214, 72] on link "Hotel Chain" at bounding box center [216, 76] width 36 height 9
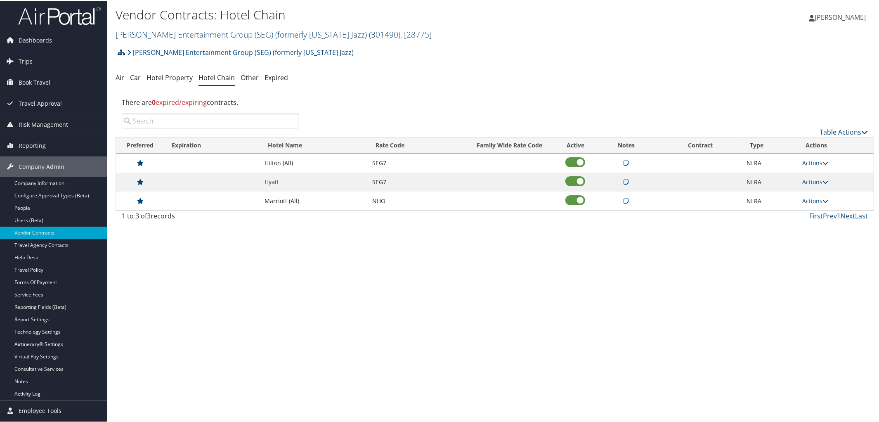
click at [218, 32] on link "[PERSON_NAME] Entertainment Group (SEG) (formerly [US_STATE] Jazz) ( 301490 ) ,…" at bounding box center [274, 33] width 316 height 11
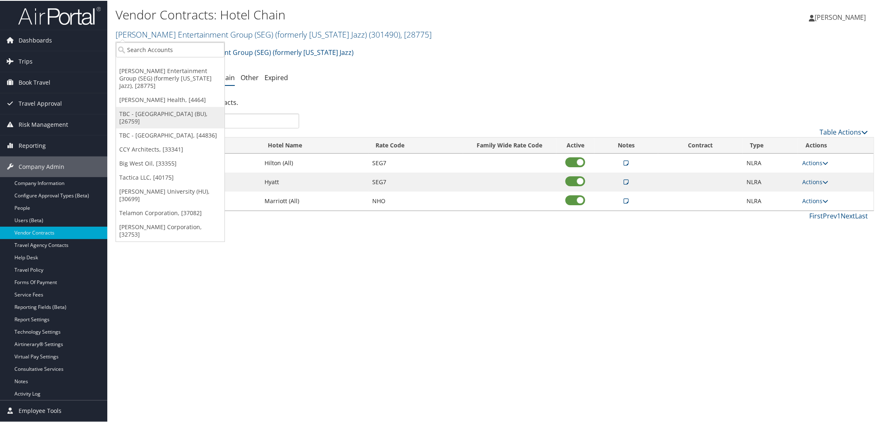
click at [184, 106] on link "TBC - [GEOGRAPHIC_DATA] (BU), [26759]" at bounding box center [170, 116] width 109 height 21
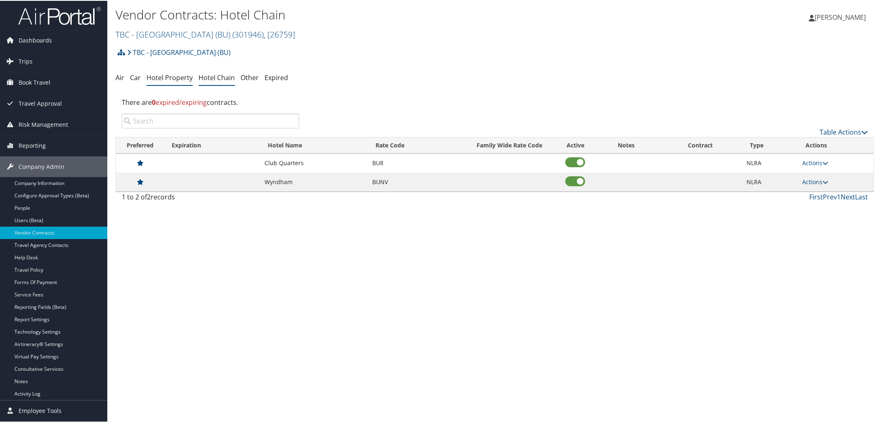
click at [168, 73] on link "Hotel Property" at bounding box center [169, 76] width 46 height 9
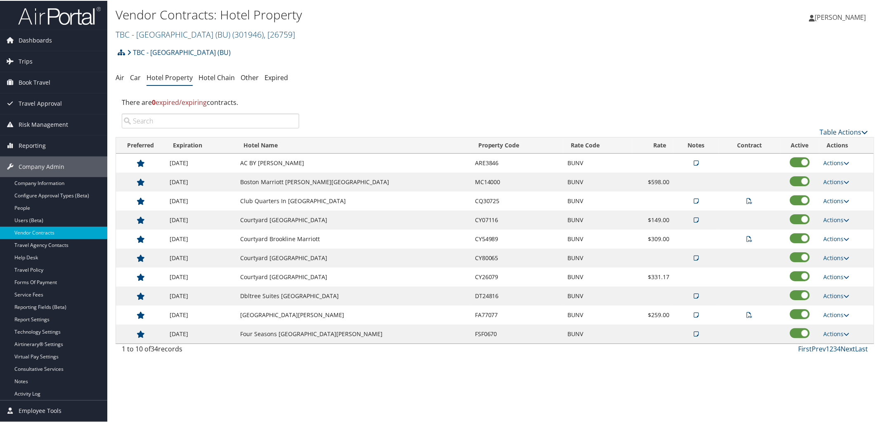
click at [844, 347] on link "Next" at bounding box center [847, 347] width 14 height 9
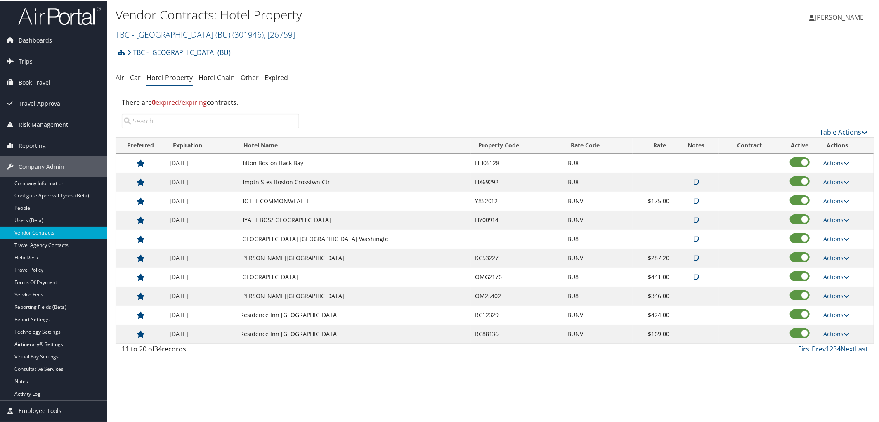
click at [843, 161] on icon at bounding box center [846, 162] width 6 height 6
click at [842, 173] on link "Edit" at bounding box center [837, 175] width 32 height 14
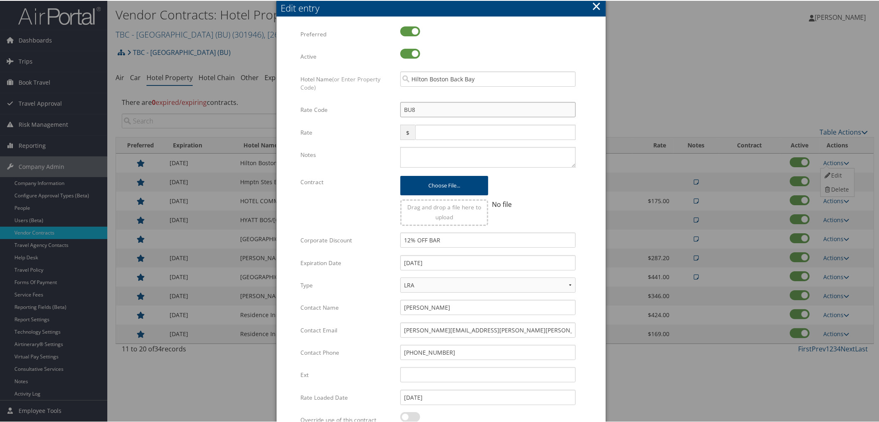
click at [414, 107] on input "BU8" at bounding box center [487, 108] width 175 height 15
type input "BU"
checkbox input "true"
type input "BUNV"
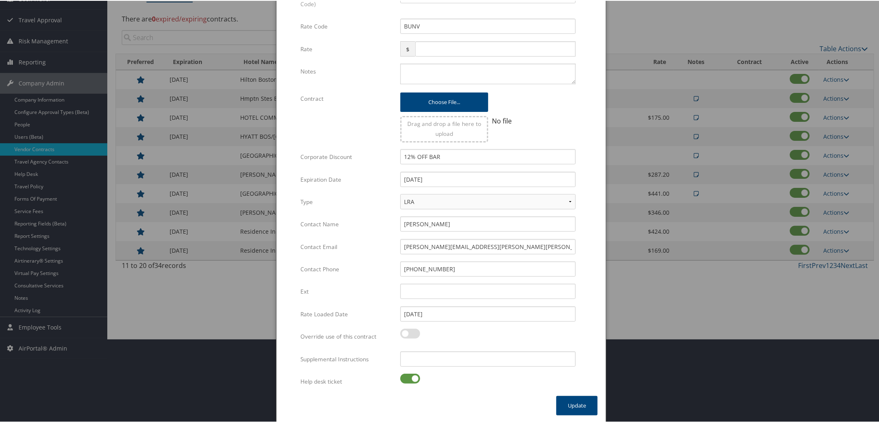
click at [400, 377] on label at bounding box center [410, 378] width 20 height 10
click at [404, 377] on input "checkbox" at bounding box center [406, 378] width 5 height 5
checkbox input "false"
click at [572, 408] on button "Update" at bounding box center [576, 404] width 41 height 19
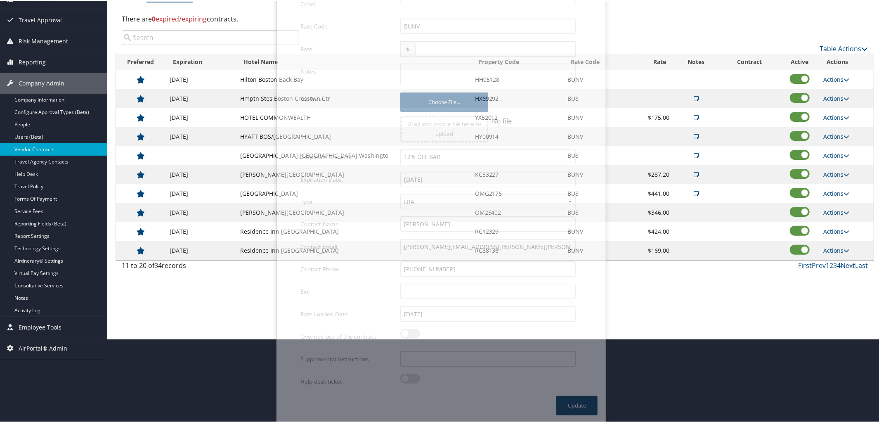
scroll to position [19, 0]
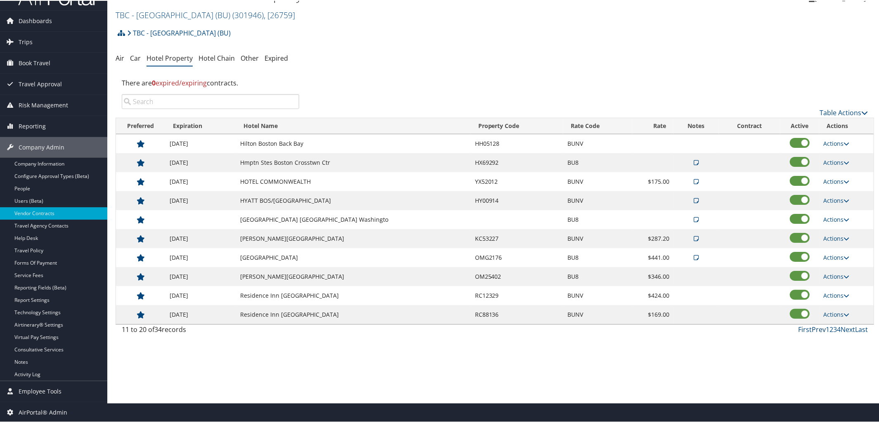
click at [812, 332] on link "Prev" at bounding box center [819, 328] width 14 height 9
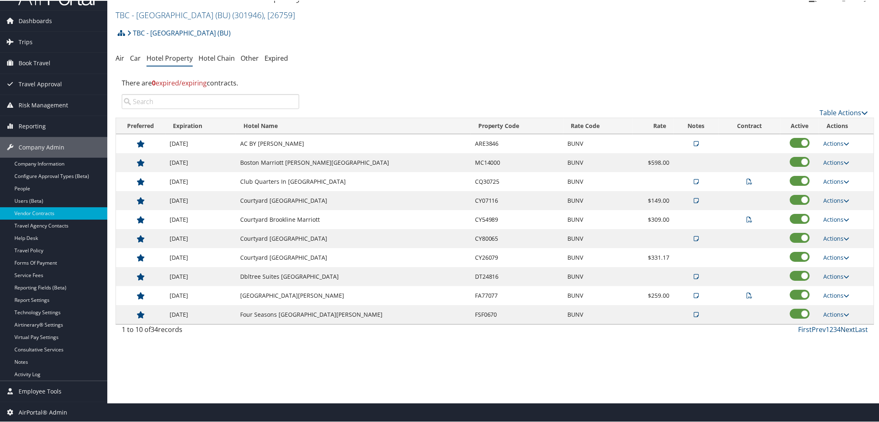
click at [845, 331] on link "Next" at bounding box center [847, 328] width 14 height 9
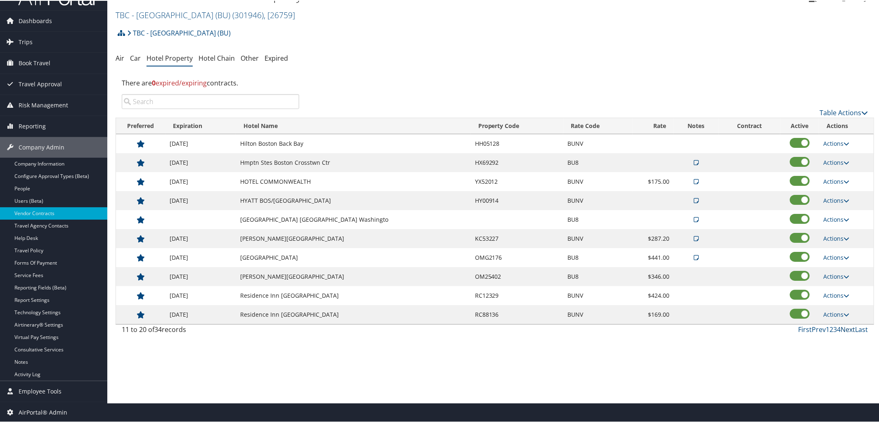
click at [845, 330] on link "Next" at bounding box center [847, 328] width 14 height 9
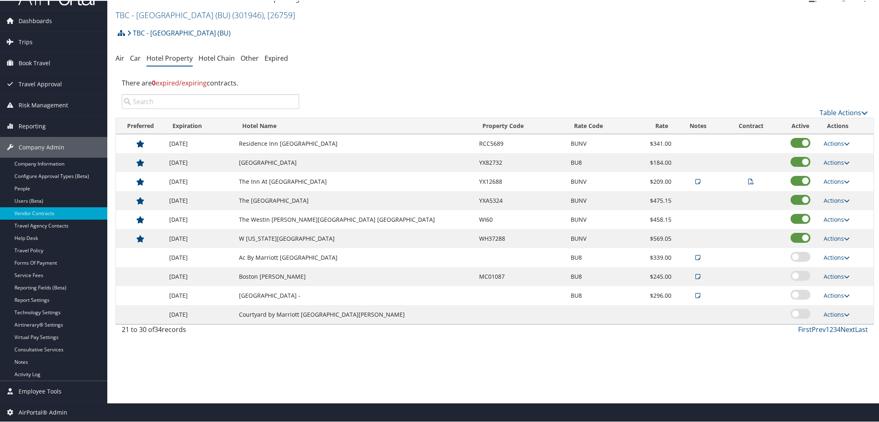
click at [845, 330] on link "Next" at bounding box center [847, 328] width 14 height 9
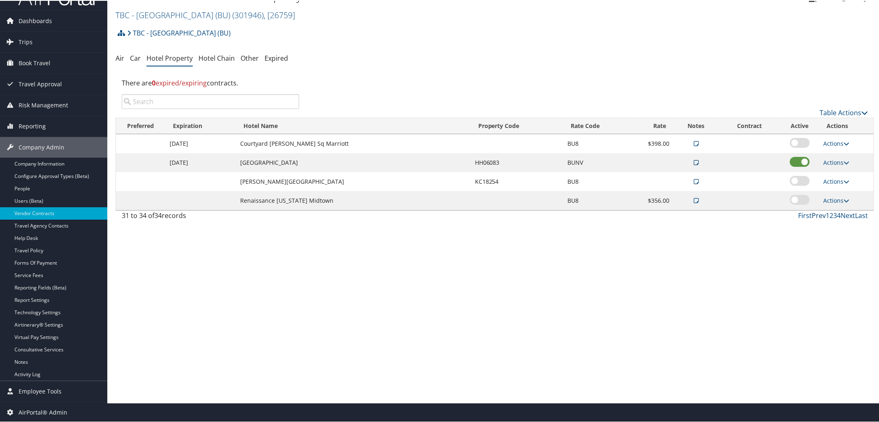
click at [815, 216] on link "Prev" at bounding box center [819, 214] width 14 height 9
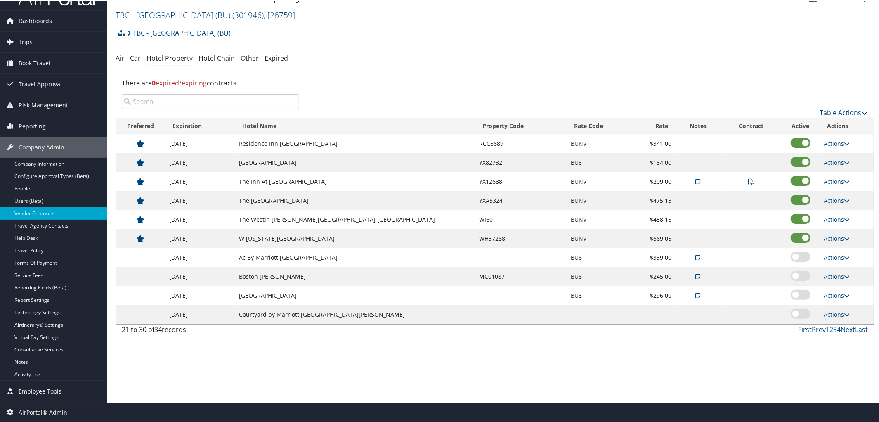
click at [814, 331] on link "Prev" at bounding box center [819, 328] width 14 height 9
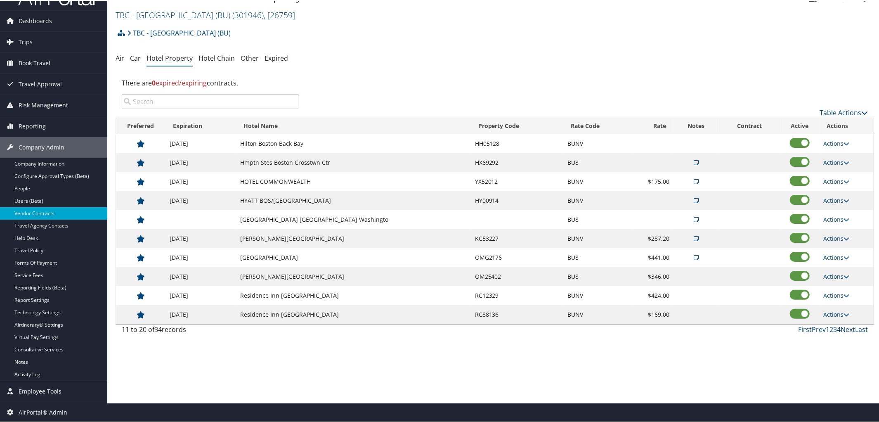
click at [845, 331] on link "Next" at bounding box center [847, 328] width 14 height 9
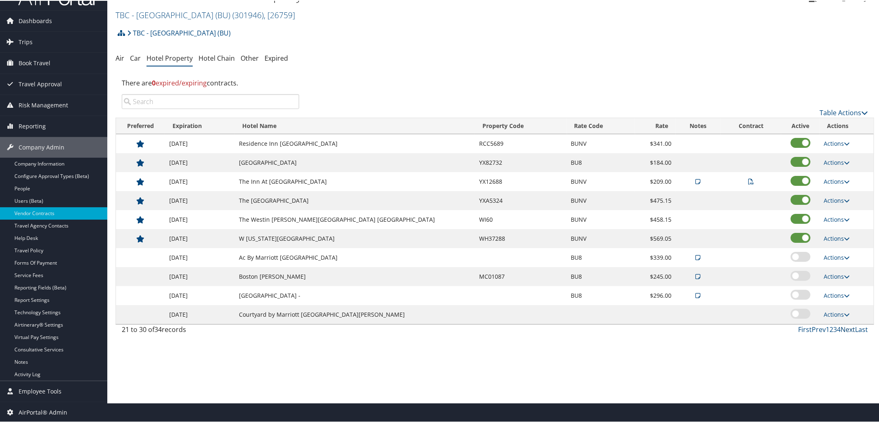
click at [845, 331] on link "Next" at bounding box center [847, 328] width 14 height 9
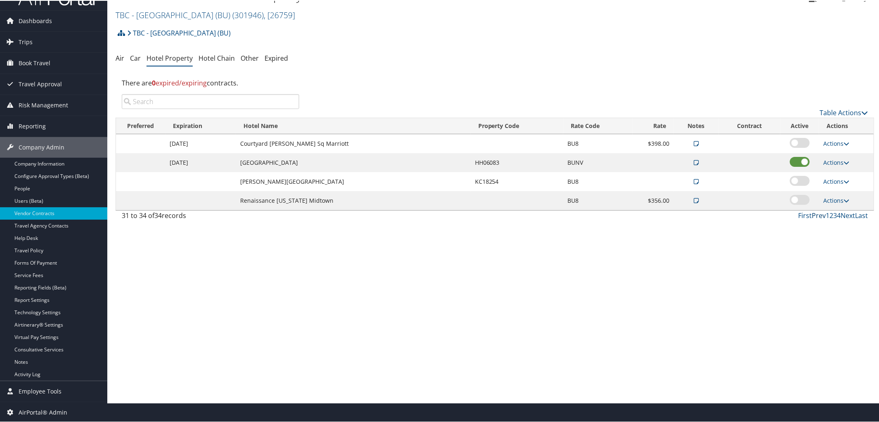
click at [815, 215] on link "Prev" at bounding box center [819, 214] width 14 height 9
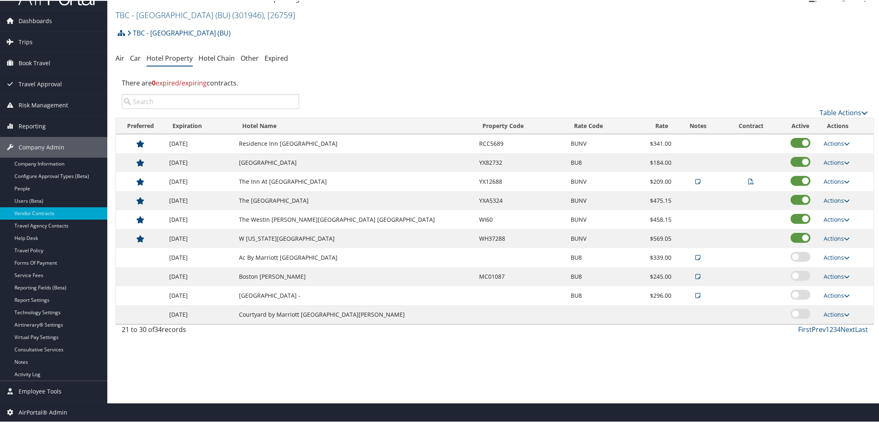
click at [815, 331] on link "Prev" at bounding box center [819, 328] width 14 height 9
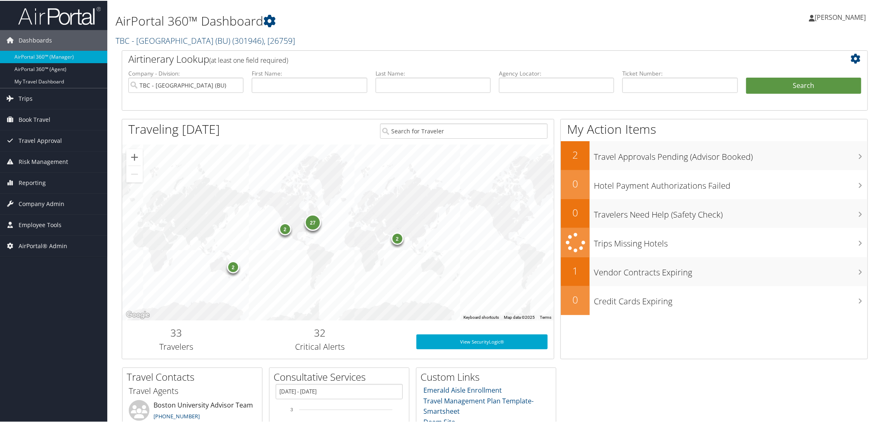
click at [189, 36] on link "TBC - [GEOGRAPHIC_DATA] (BU) ( 301946 ) , [ 26759 ]" at bounding box center [205, 39] width 179 height 11
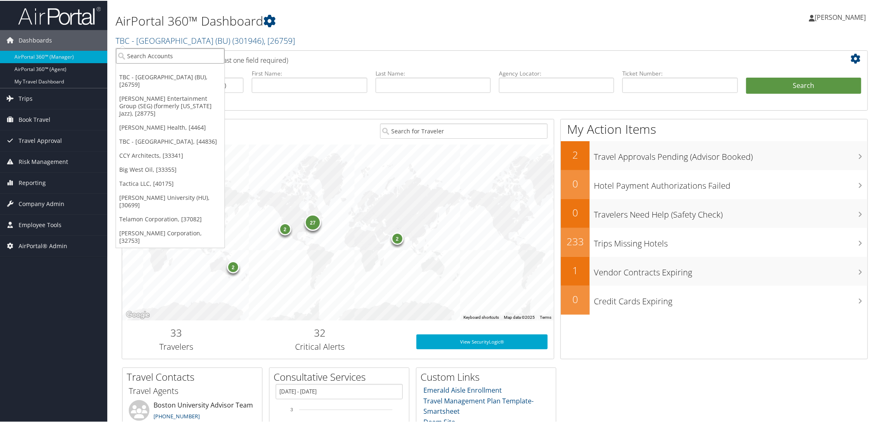
click at [189, 55] on input "search" at bounding box center [170, 54] width 109 height 15
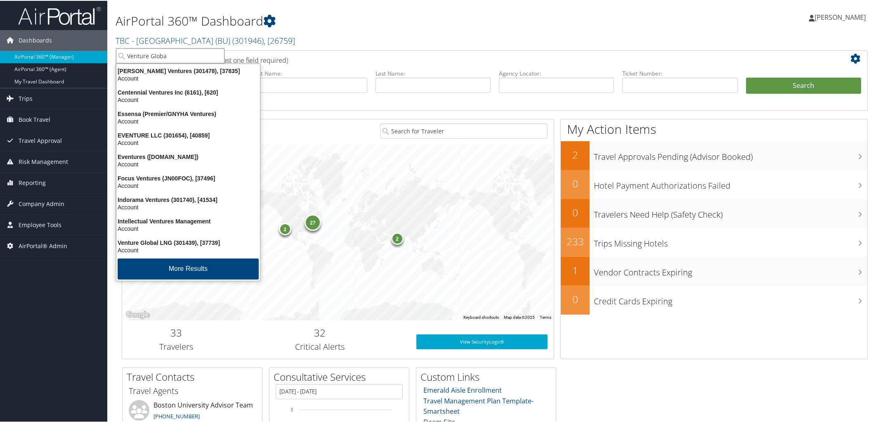
type input "Venture Global"
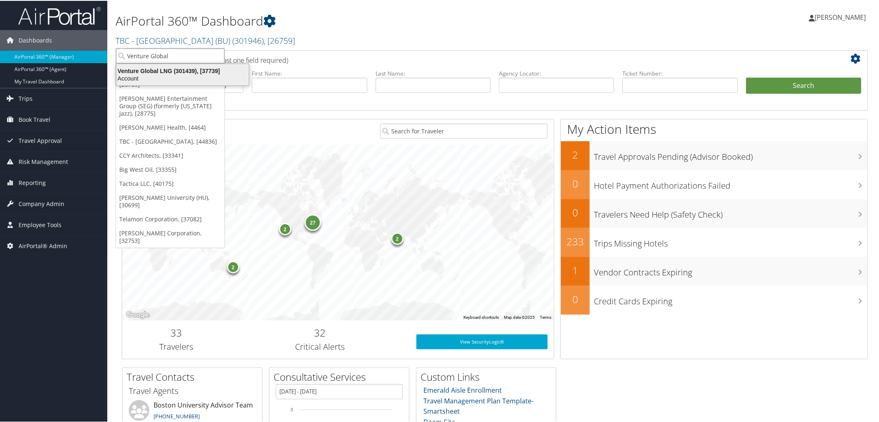
click at [184, 74] on div "Account" at bounding box center [182, 77] width 142 height 7
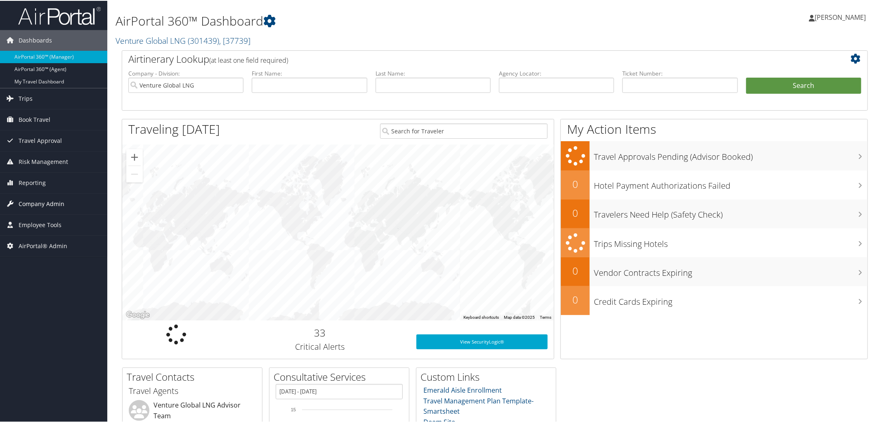
click at [41, 203] on span "Company Admin" at bounding box center [42, 203] width 46 height 21
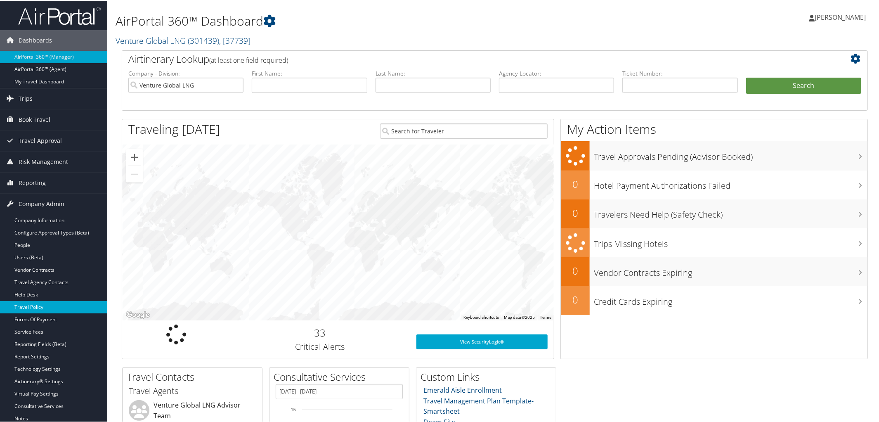
click at [49, 304] on link "Travel Policy" at bounding box center [53, 306] width 107 height 12
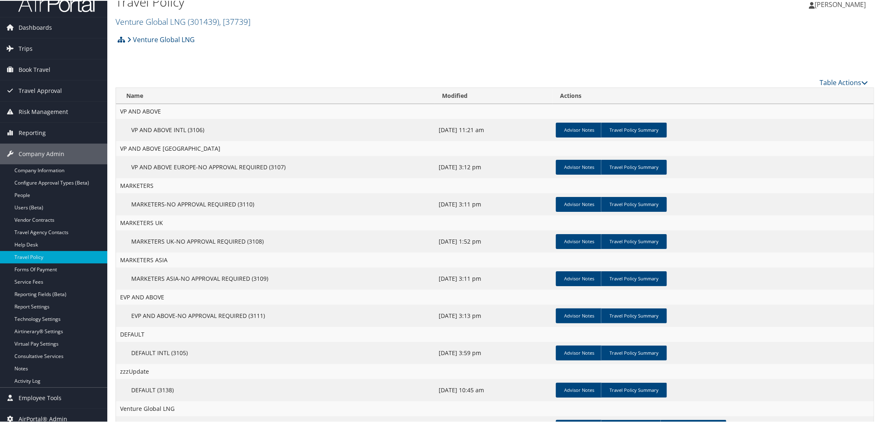
scroll to position [82, 0]
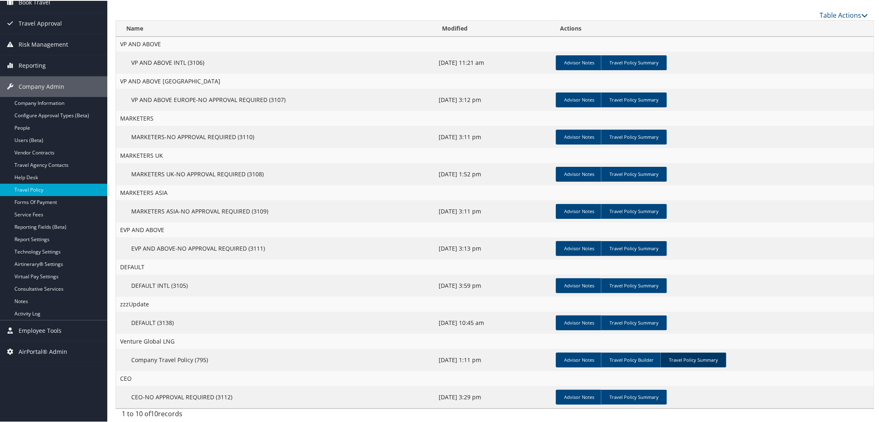
click at [694, 356] on link "Travel Policy Summary" at bounding box center [693, 359] width 66 height 15
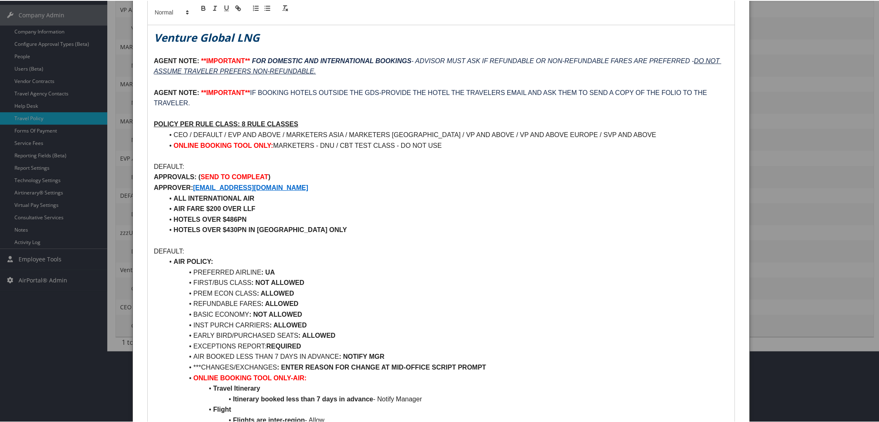
scroll to position [0, 0]
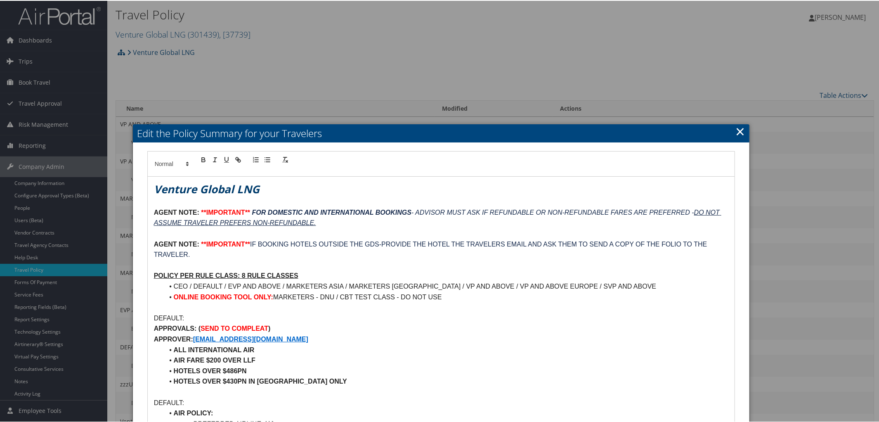
click at [742, 132] on h2 "Edit the Policy Summary for your Travelers" at bounding box center [441, 132] width 617 height 18
click at [741, 129] on link "×" at bounding box center [739, 130] width 9 height 17
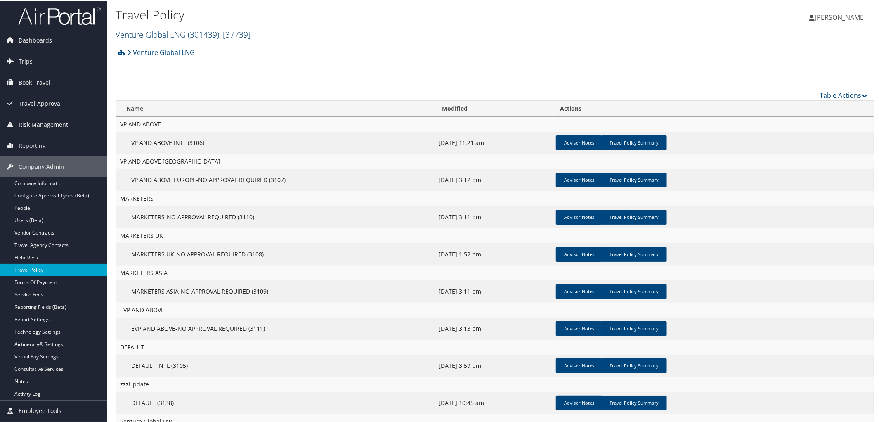
click at [178, 31] on link "Venture Global LNG ( 301439 ) , [ 37739 ]" at bounding box center [183, 33] width 135 height 11
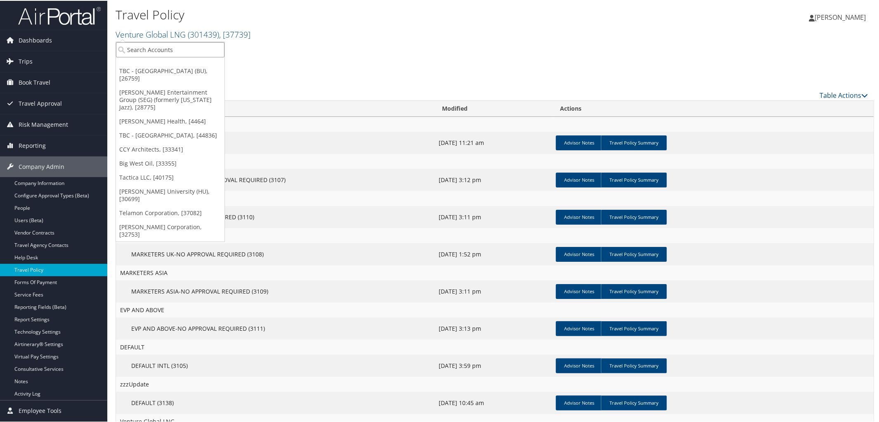
click at [178, 42] on input "search" at bounding box center [170, 48] width 109 height 15
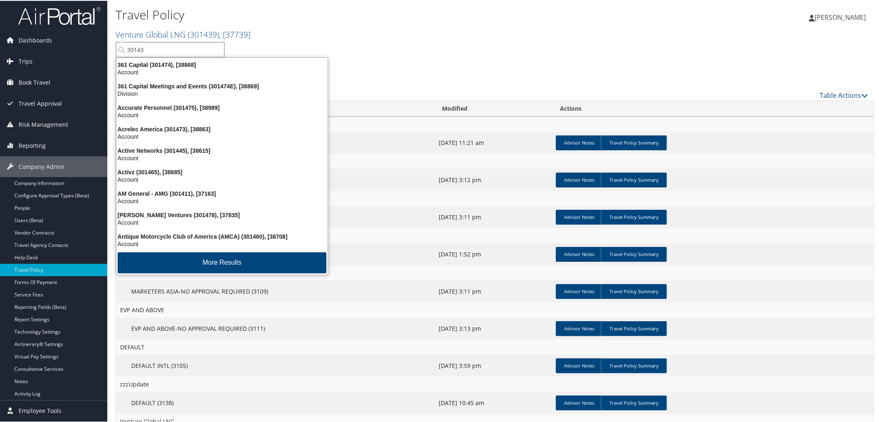
type input "301439"
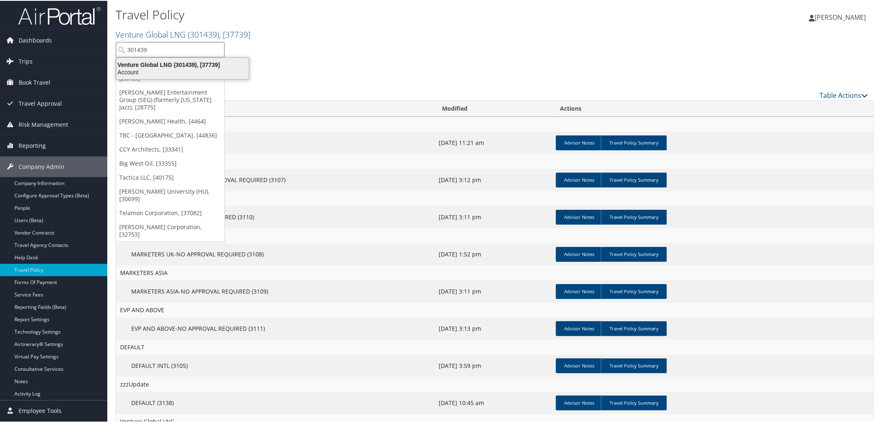
click at [181, 65] on div "Venture Global LNG (301439), [37739]" at bounding box center [182, 63] width 142 height 7
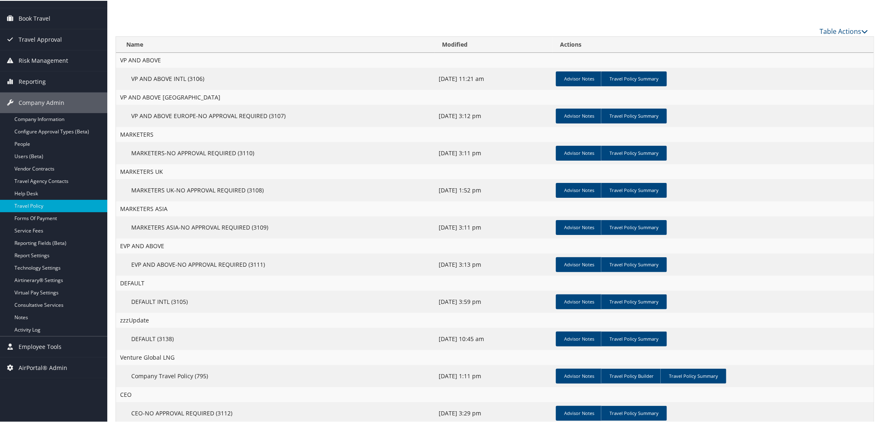
scroll to position [82, 0]
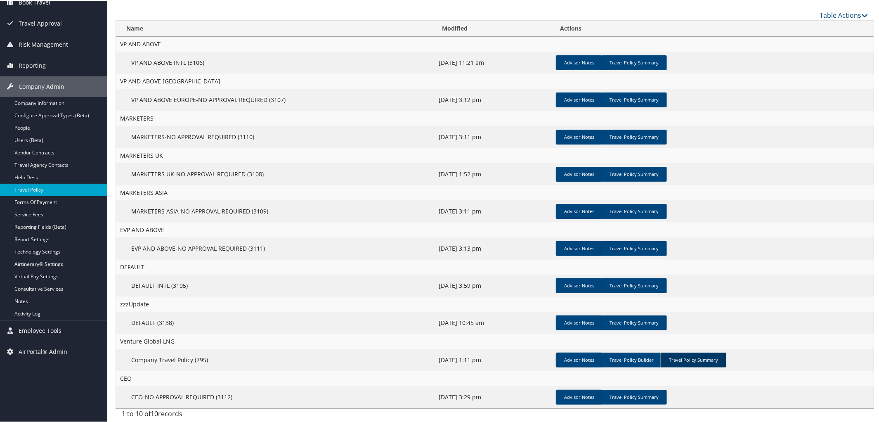
click at [696, 355] on link "Travel Policy Summary" at bounding box center [693, 359] width 66 height 15
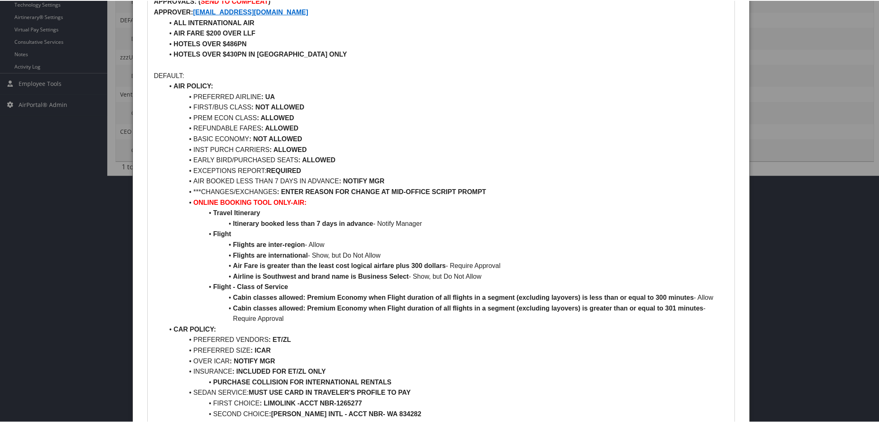
scroll to position [327, 0]
click at [489, 277] on li "Airline is Southwest and brand name is Business Select - Show, but Do Not Allow" at bounding box center [446, 275] width 565 height 11
click at [194, 202] on strong "ONLINE BOOKING TOOL ONLY-AIR:" at bounding box center [249, 201] width 113 height 7
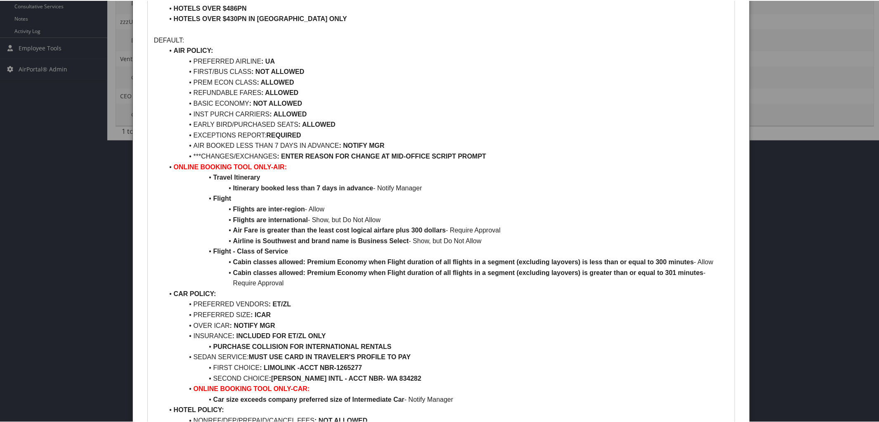
scroll to position [363, 0]
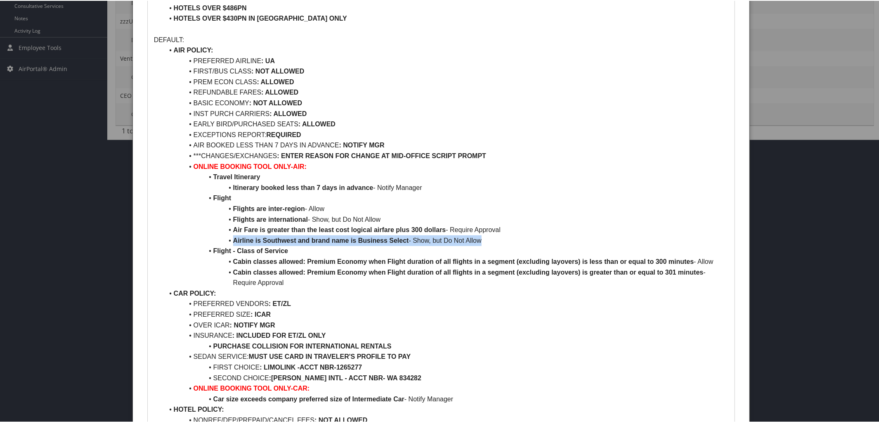
drag, startPoint x: 486, startPoint y: 239, endPoint x: 219, endPoint y: 237, distance: 267.8
click at [219, 237] on li "Airline is Southwest and brand name is Business Select - Show, but Do Not Allow" at bounding box center [446, 239] width 565 height 11
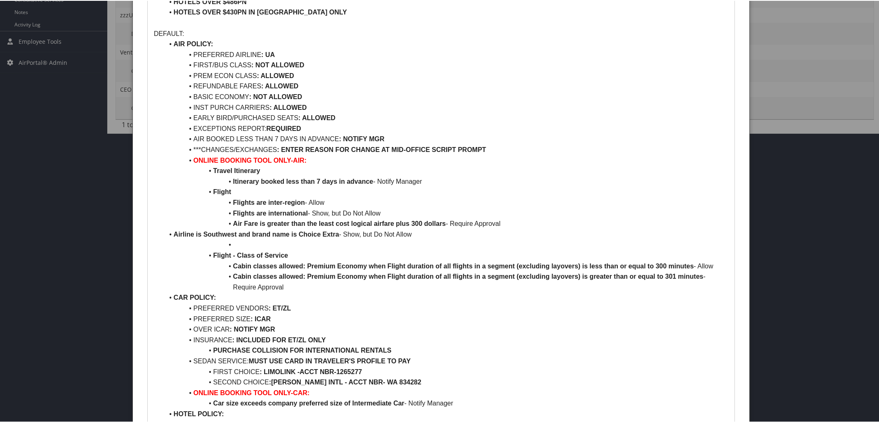
scroll to position [370, 0]
click at [172, 230] on li "Airline is Southwest and brand name is Choice Extra - Show, but Do Not Allow" at bounding box center [446, 232] width 565 height 11
click at [234, 243] on li at bounding box center [446, 243] width 565 height 11
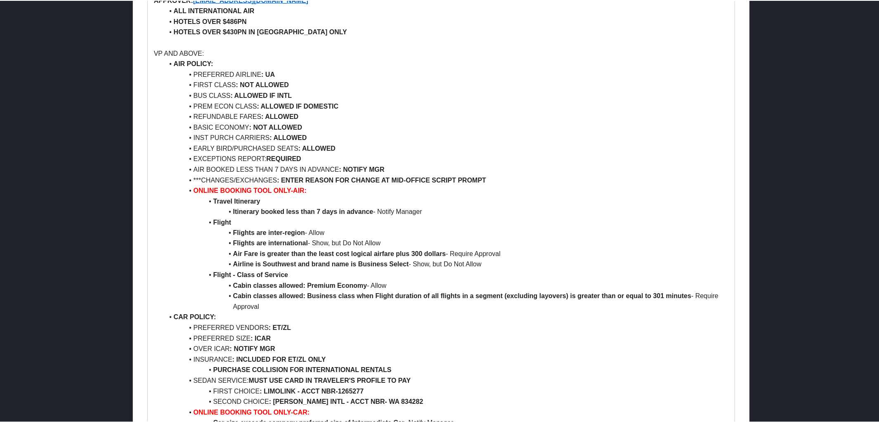
scroll to position [977, 0]
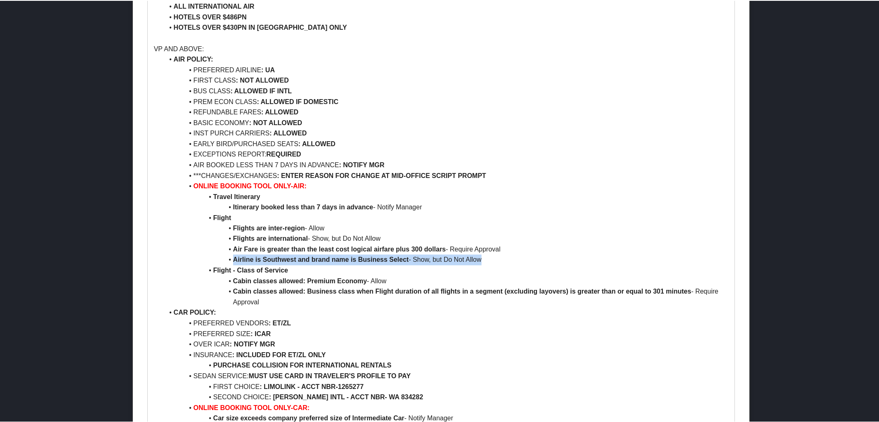
drag, startPoint x: 488, startPoint y: 259, endPoint x: 190, endPoint y: 262, distance: 298.7
click at [190, 262] on li "Airline is Southwest and brand name is Business Select - Show, but Do Not Allow" at bounding box center [446, 259] width 565 height 11
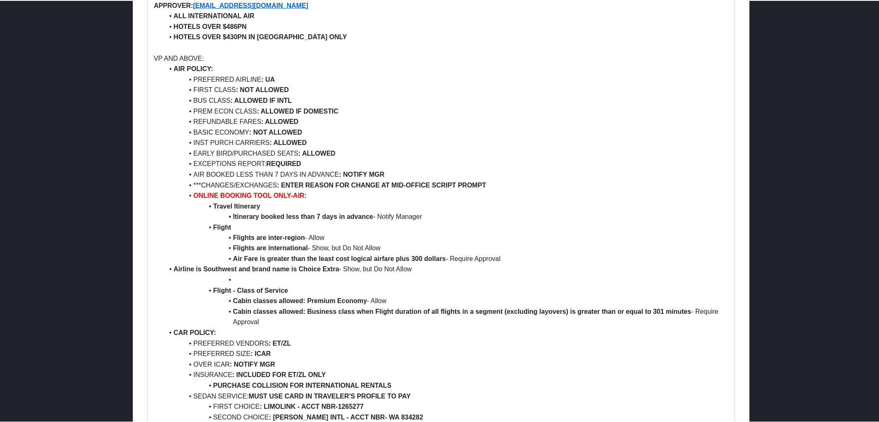
scroll to position [966, 0]
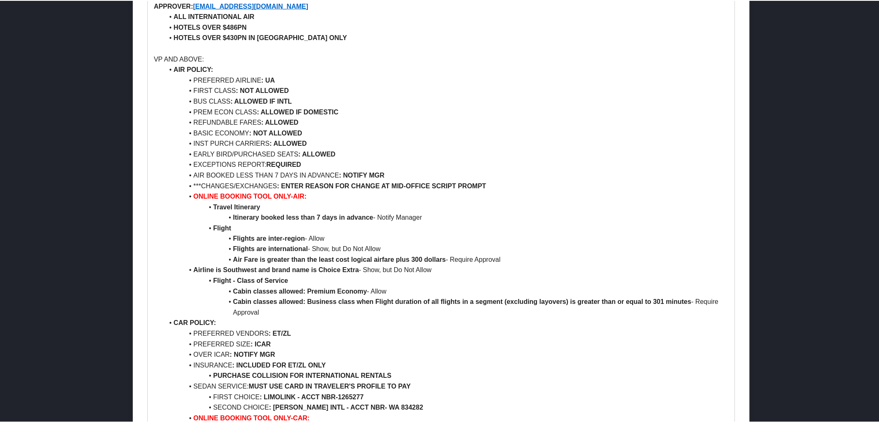
click at [172, 270] on li "Airline is Southwest and brand name is Choice Extra - Show, but Do Not Allow" at bounding box center [446, 269] width 565 height 11
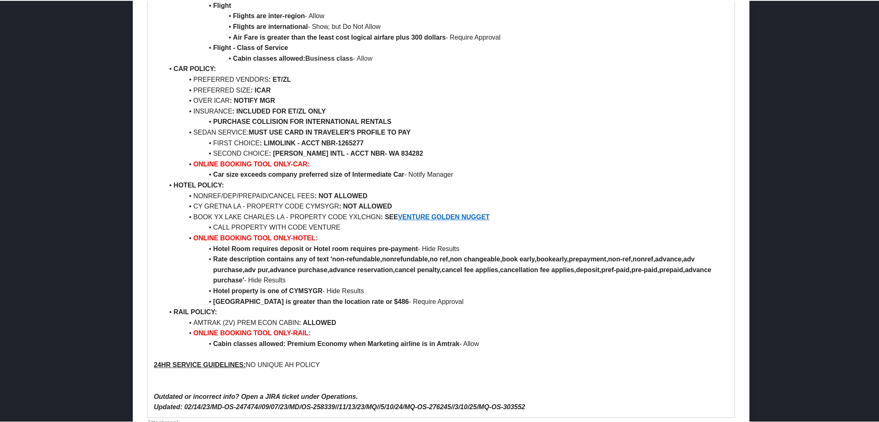
scroll to position [4226, 0]
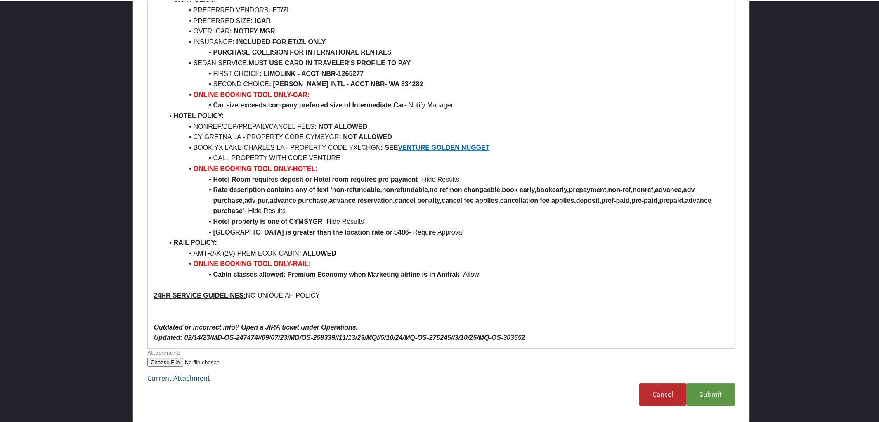
click at [538, 333] on p "Updated: 02/14/23/MD-OS-247474//09/07/23/MD/OS-258339//11/13/23/MQ//5/10/24/MQ-…" at bounding box center [441, 336] width 575 height 11
click at [696, 388] on link "Submit" at bounding box center [710, 393] width 49 height 23
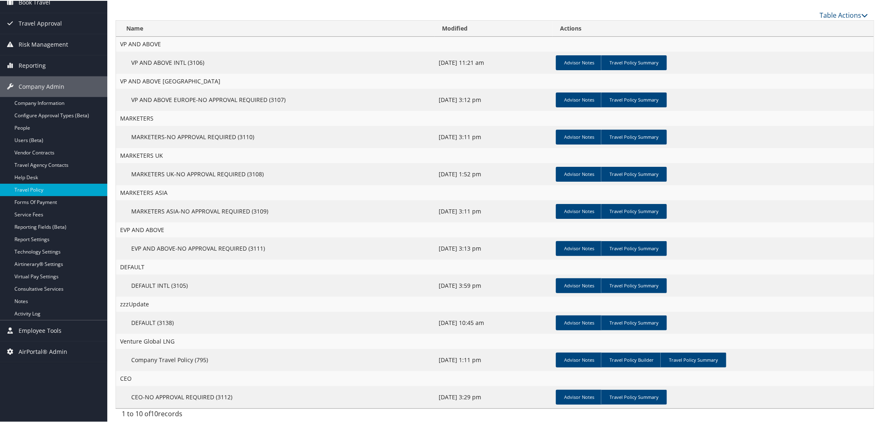
scroll to position [82, 0]
click at [47, 239] on link "Report Settings" at bounding box center [53, 238] width 107 height 12
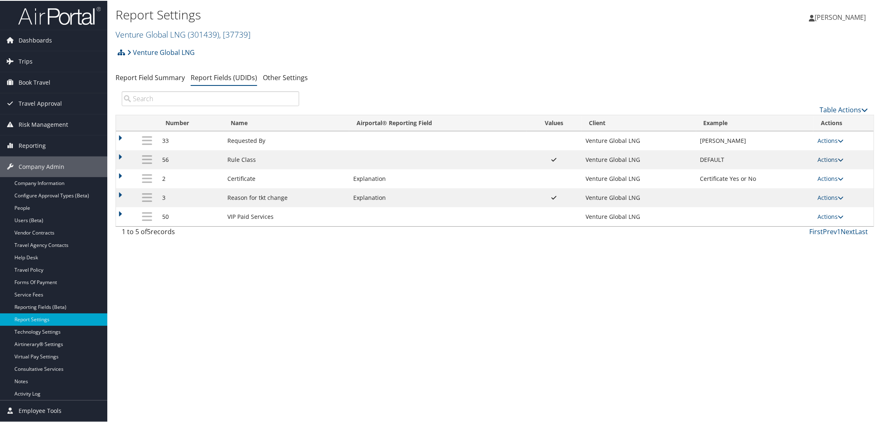
drag, startPoint x: 833, startPoint y: 153, endPoint x: 836, endPoint y: 157, distance: 5.0
click at [836, 157] on td "Actions Update Report Field Values Upload Report Field Values Edit Delete" at bounding box center [843, 158] width 60 height 19
click at [838, 157] on icon at bounding box center [841, 159] width 6 height 6
click at [795, 171] on link "Update Report Field Values" at bounding box center [795, 172] width 89 height 14
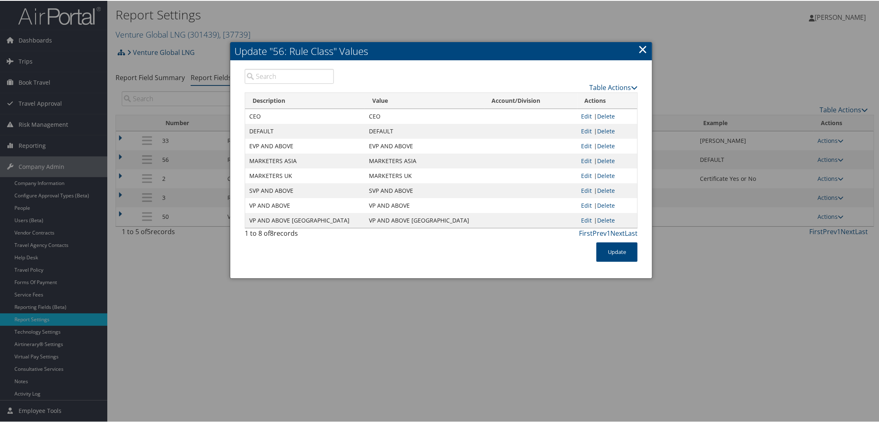
click at [645, 48] on link "×" at bounding box center [642, 48] width 9 height 17
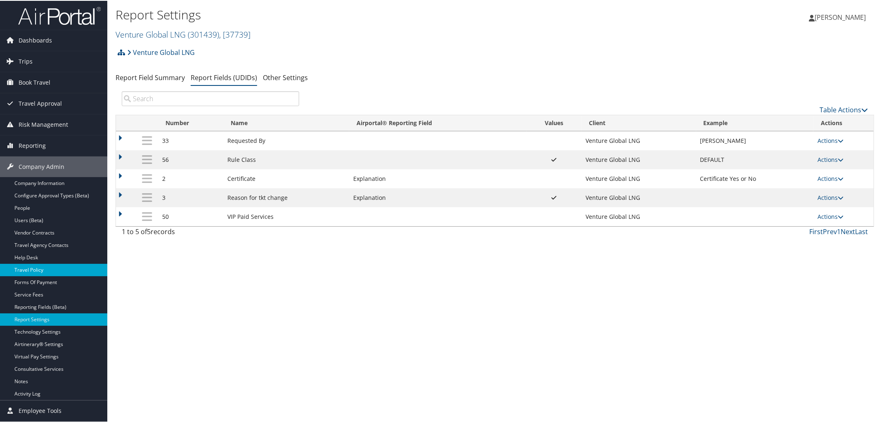
click at [46, 269] on link "Travel Policy" at bounding box center [53, 269] width 107 height 12
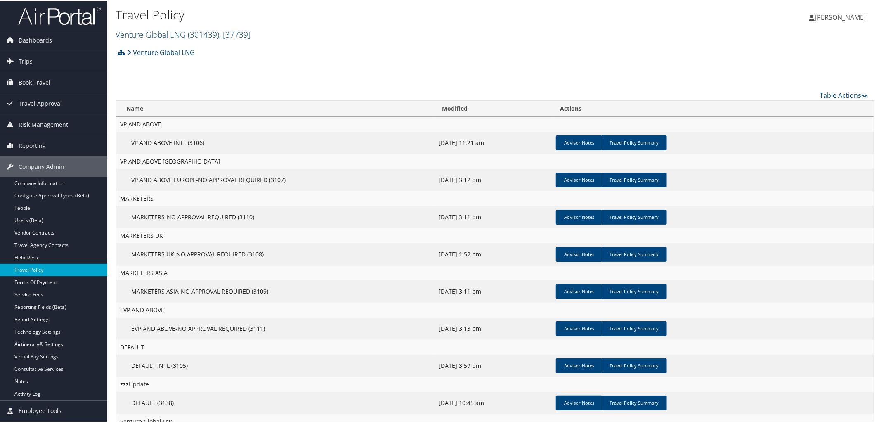
scroll to position [82, 0]
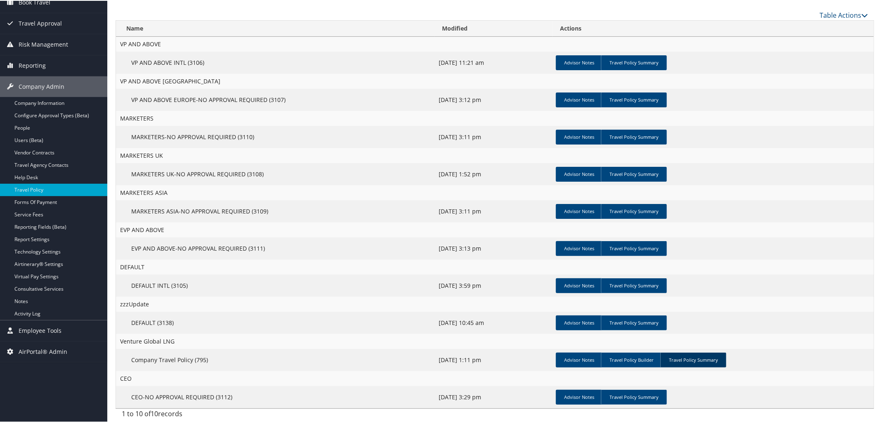
click at [689, 356] on link "Travel Policy Summary" at bounding box center [693, 359] width 66 height 15
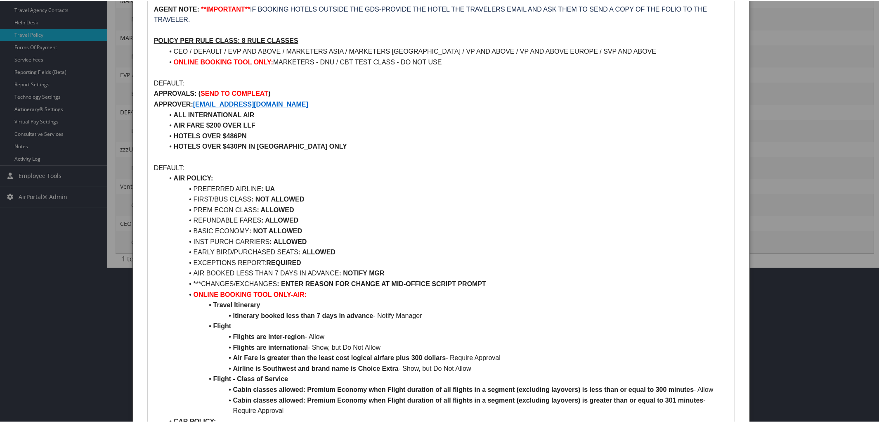
scroll to position [234, 0]
click at [339, 254] on li "EARLY BIRD/PURCHASED SEATS : ALLOWED" at bounding box center [446, 252] width 565 height 11
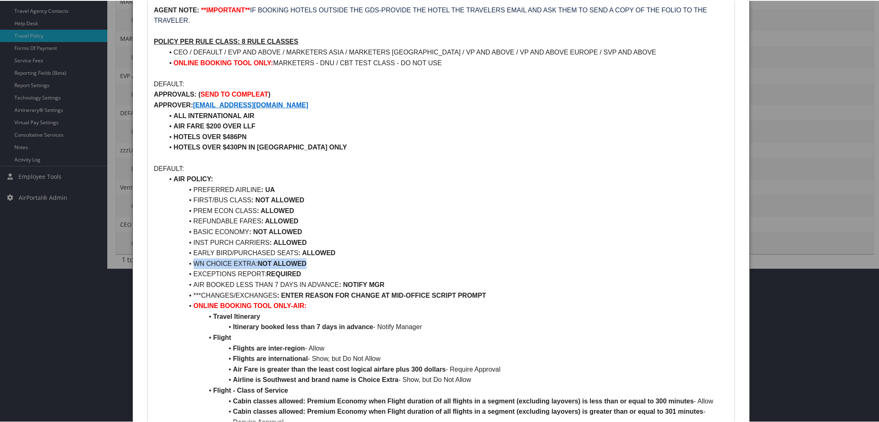
drag, startPoint x: 193, startPoint y: 263, endPoint x: 312, endPoint y: 267, distance: 118.9
copy li "WN CHOICE EXTRA: NOT ALLOWED"
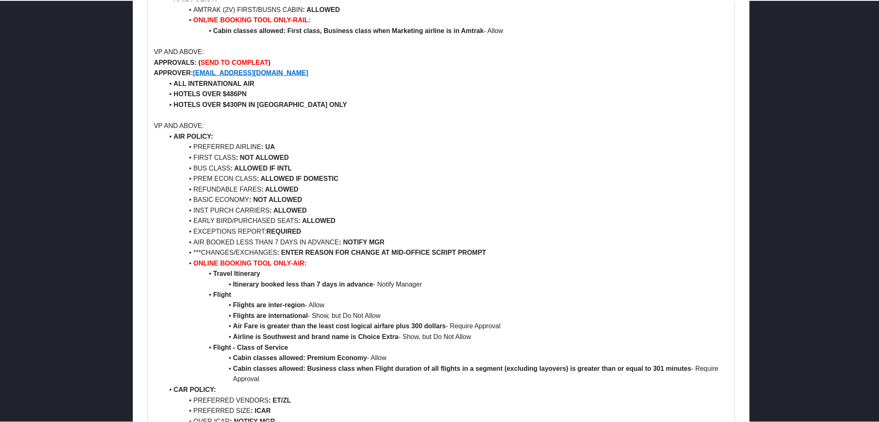
scroll to position [913, 0]
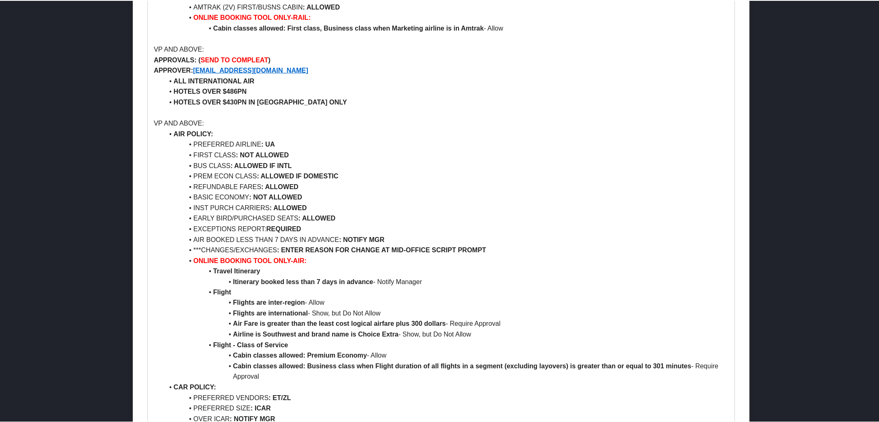
click at [351, 215] on li "EARLY BIRD/PURCHASED SEATS : ALLOWED" at bounding box center [446, 217] width 565 height 11
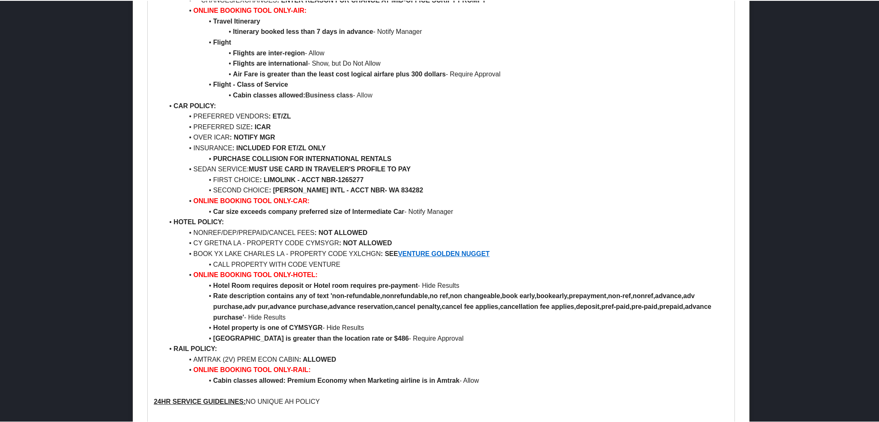
scroll to position [4247, 0]
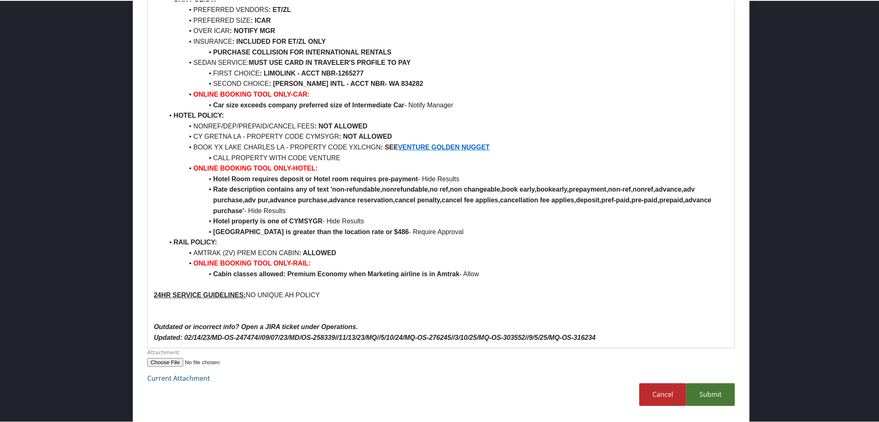
click at [705, 394] on link "Submit" at bounding box center [710, 393] width 49 height 23
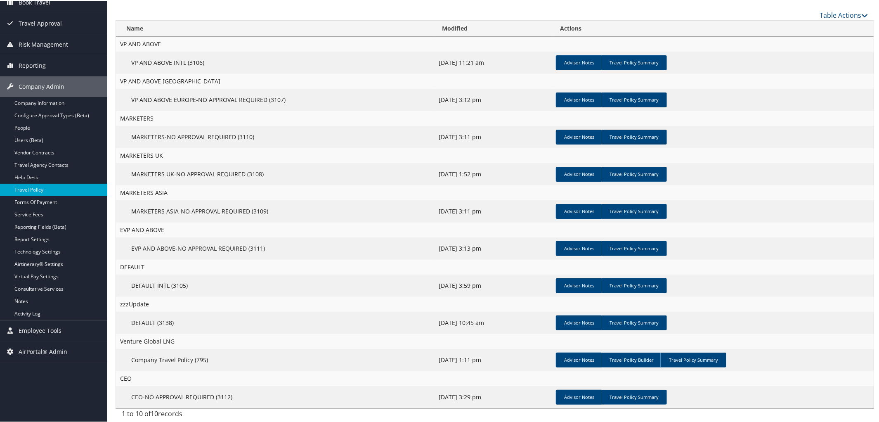
scroll to position [0, 0]
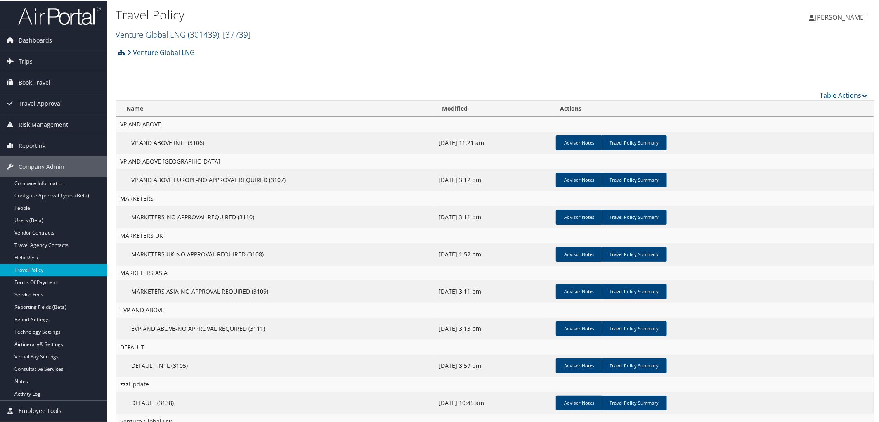
click at [193, 29] on span "( 301439 )" at bounding box center [203, 33] width 31 height 11
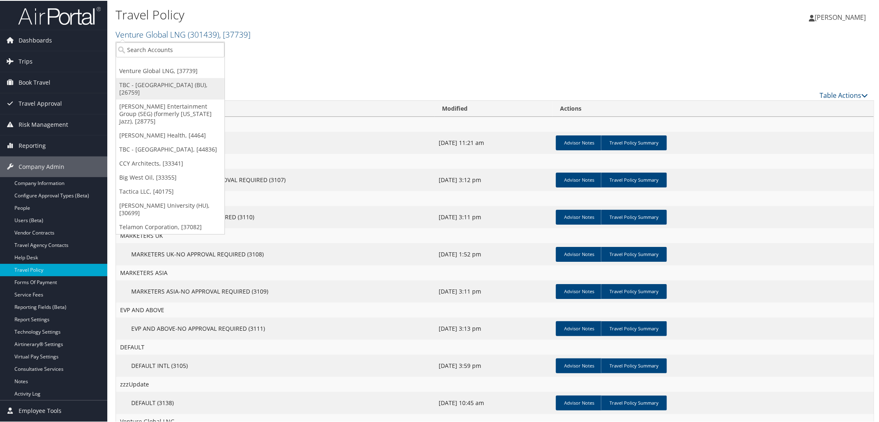
click at [185, 81] on link "TBC - [GEOGRAPHIC_DATA] (BU), [26759]" at bounding box center [170, 87] width 109 height 21
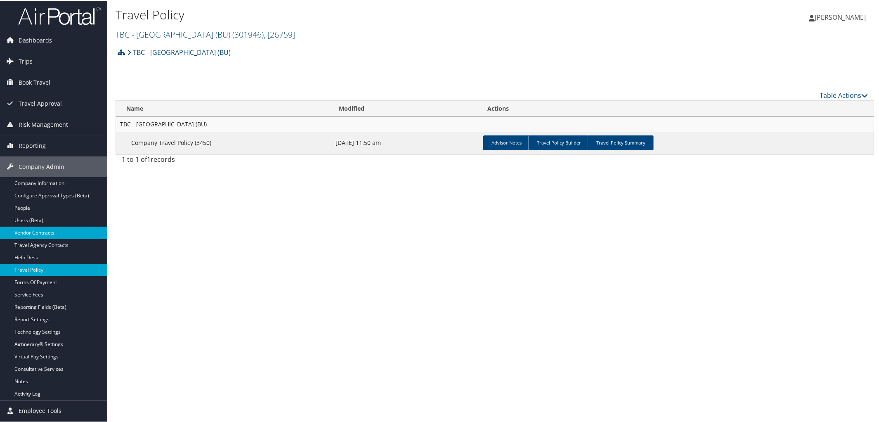
click at [29, 231] on link "Vendor Contracts" at bounding box center [53, 232] width 107 height 12
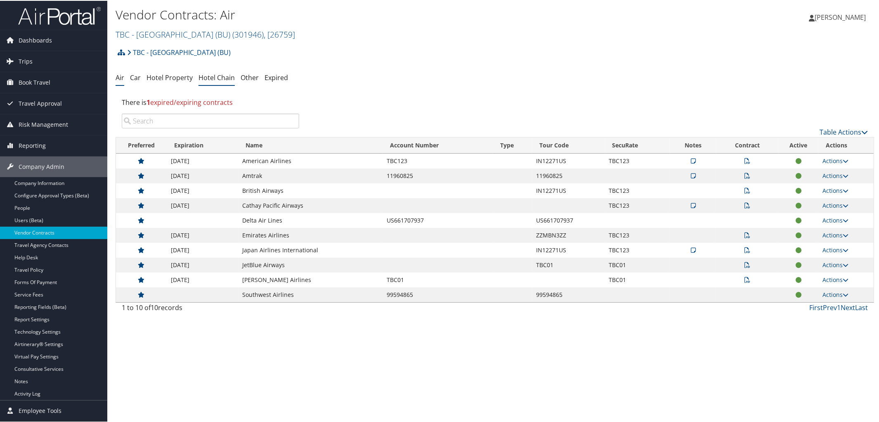
click at [216, 79] on link "Hotel Chain" at bounding box center [216, 76] width 36 height 9
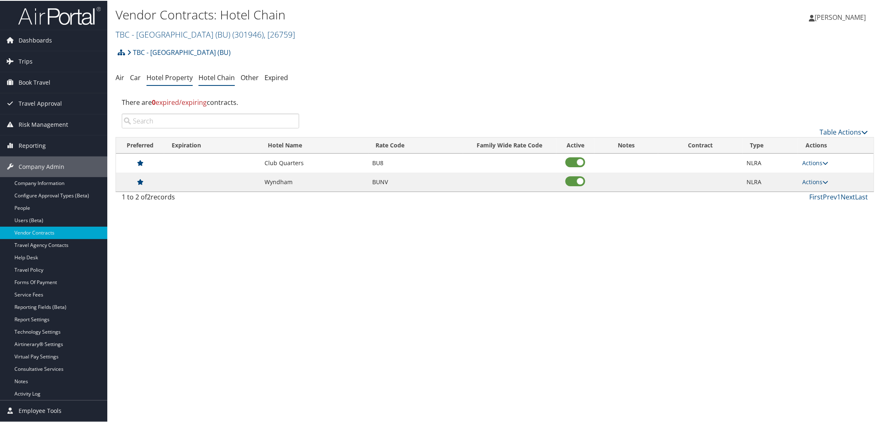
click at [177, 77] on link "Hotel Property" at bounding box center [169, 76] width 46 height 9
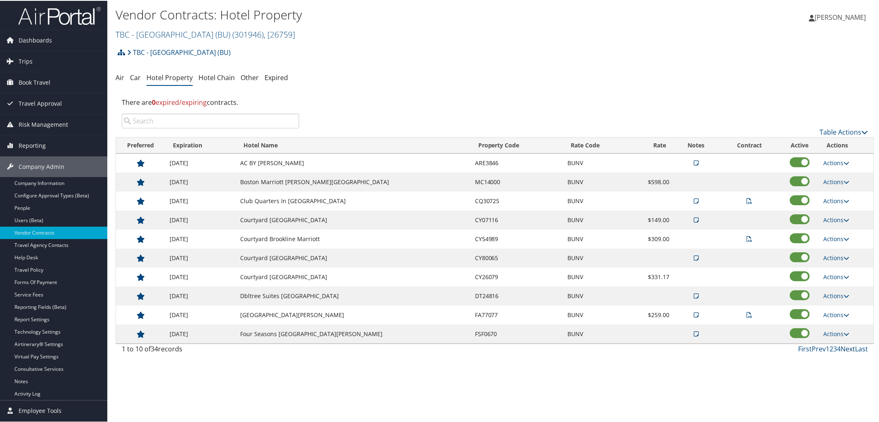
click at [843, 349] on link "Next" at bounding box center [847, 347] width 14 height 9
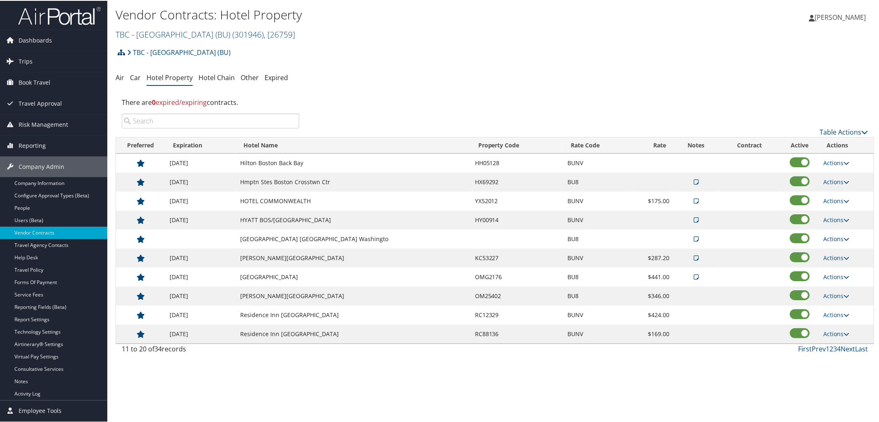
click at [844, 239] on icon at bounding box center [846, 238] width 6 height 6
click at [842, 258] on link "View Notes" at bounding box center [843, 251] width 45 height 14
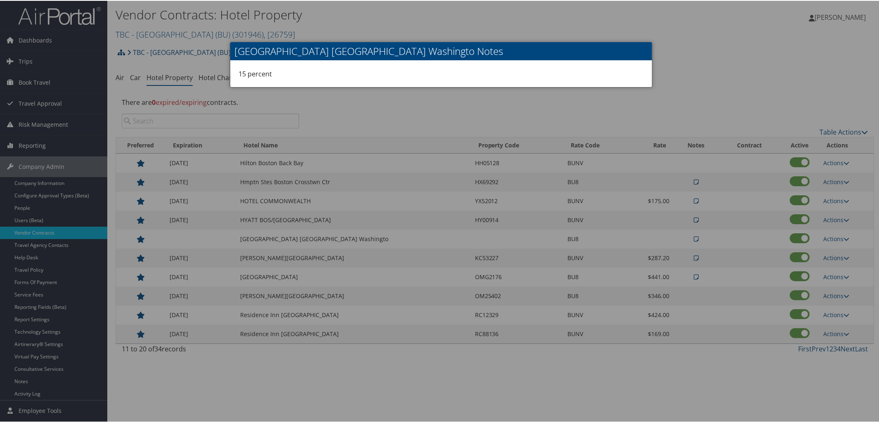
click at [680, 63] on div at bounding box center [441, 211] width 882 height 422
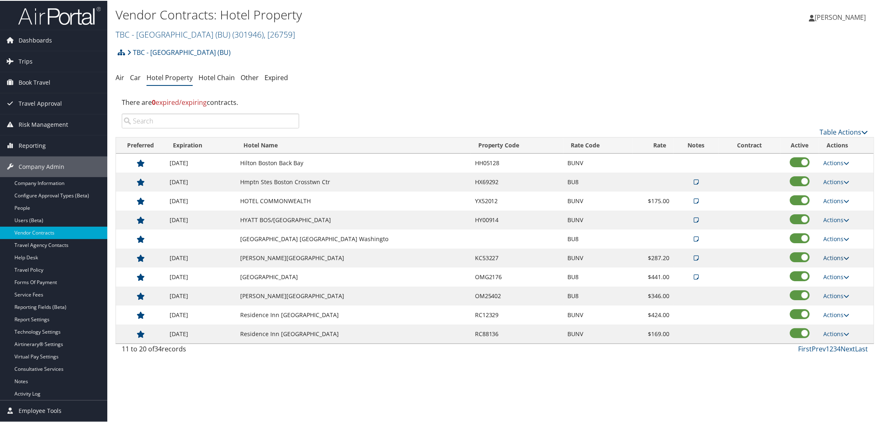
click at [843, 259] on icon at bounding box center [846, 257] width 6 height 6
click at [835, 283] on link "Edit" at bounding box center [843, 285] width 45 height 14
select select "NLRA"
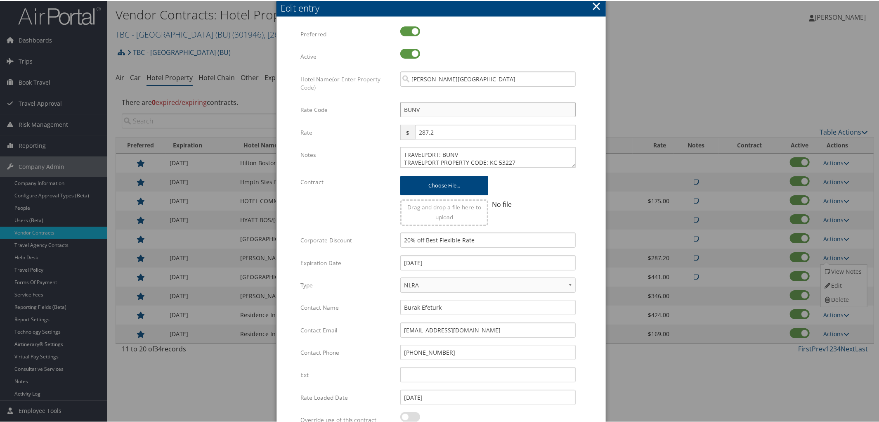
click at [423, 109] on input "BUNV" at bounding box center [487, 108] width 175 height 15
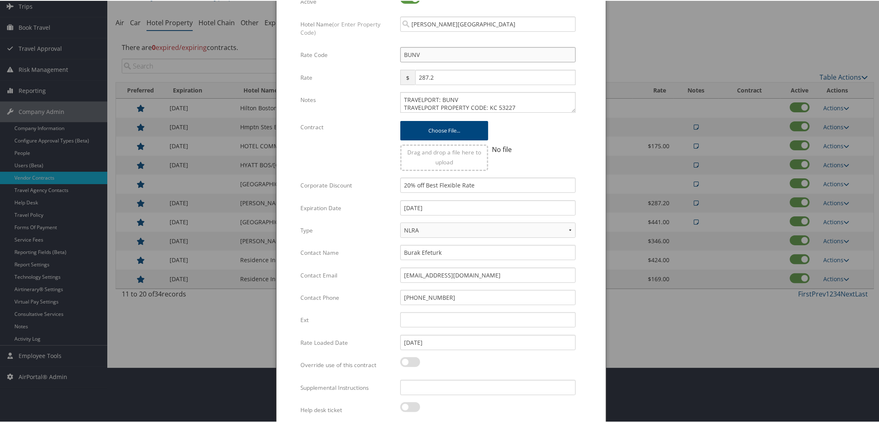
scroll to position [83, 0]
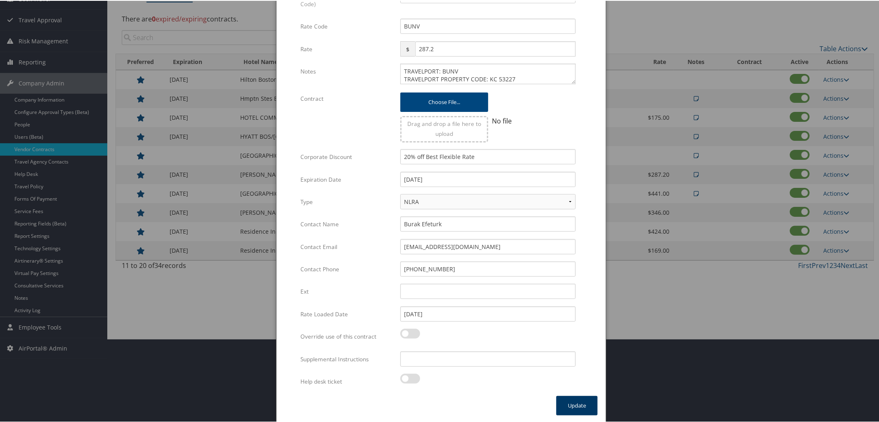
click at [570, 406] on button "Update" at bounding box center [576, 404] width 41 height 19
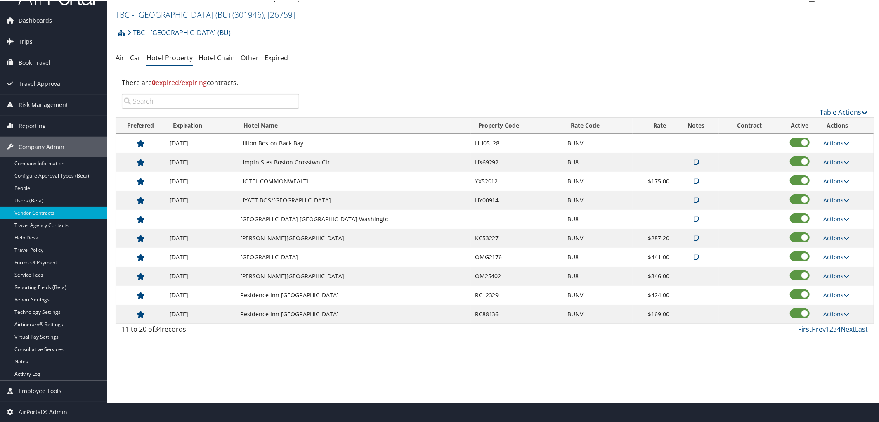
scroll to position [19, 0]
click at [840, 218] on link "Actions" at bounding box center [836, 219] width 26 height 8
click at [839, 244] on link "Edit" at bounding box center [843, 246] width 45 height 14
select select "NLRA"
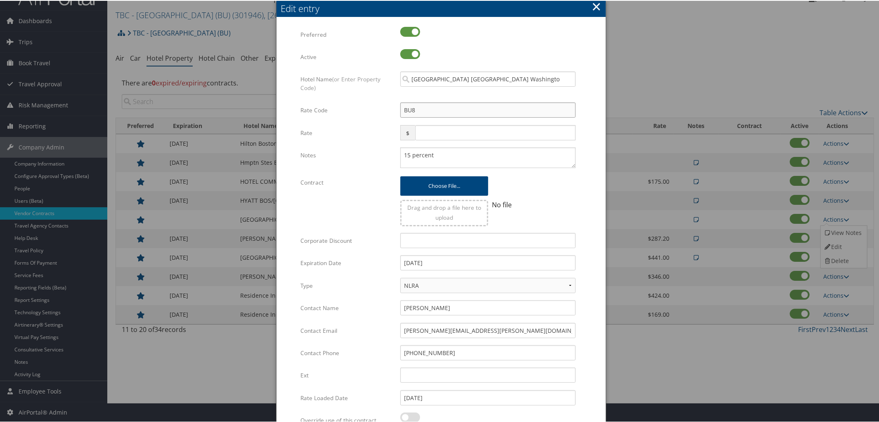
click at [433, 107] on input "BU8" at bounding box center [487, 108] width 175 height 15
type input "BU"
checkbox input "true"
type input "BUNV"
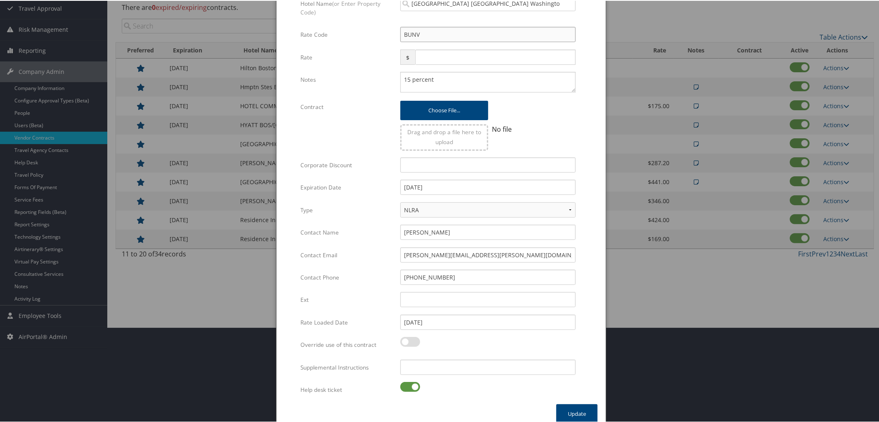
scroll to position [97, 0]
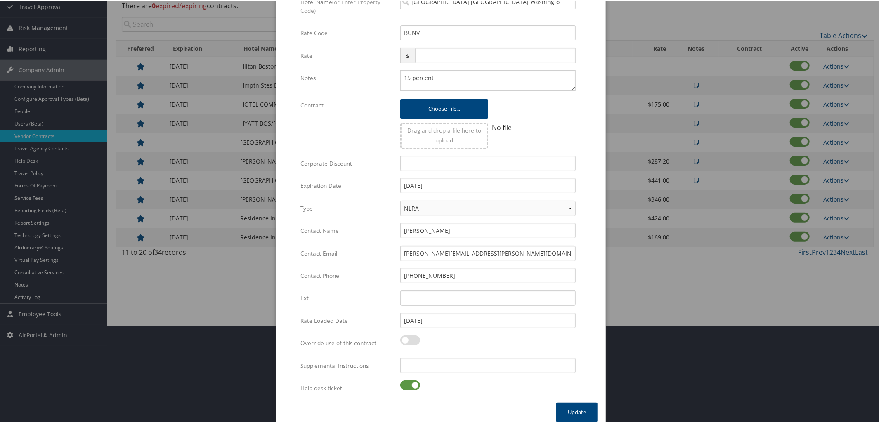
click at [401, 382] on label at bounding box center [410, 384] width 20 height 10
click at [404, 383] on input "checkbox" at bounding box center [406, 385] width 5 height 5
checkbox input "false"
click at [586, 406] on button "Update" at bounding box center [576, 410] width 41 height 19
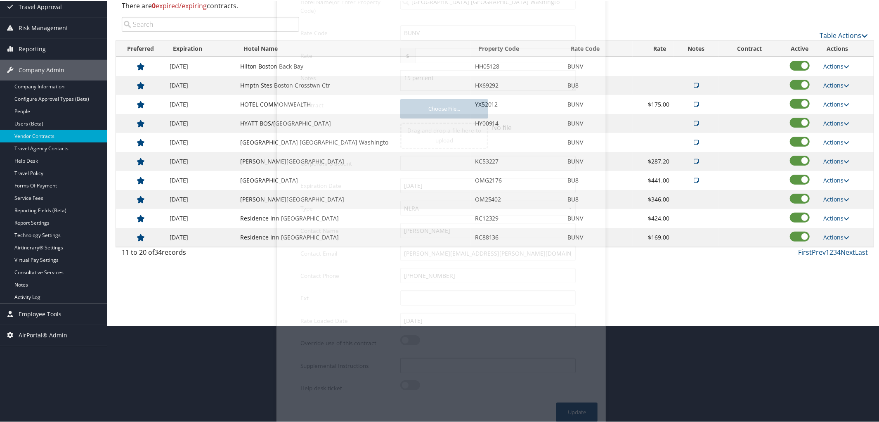
scroll to position [19, 0]
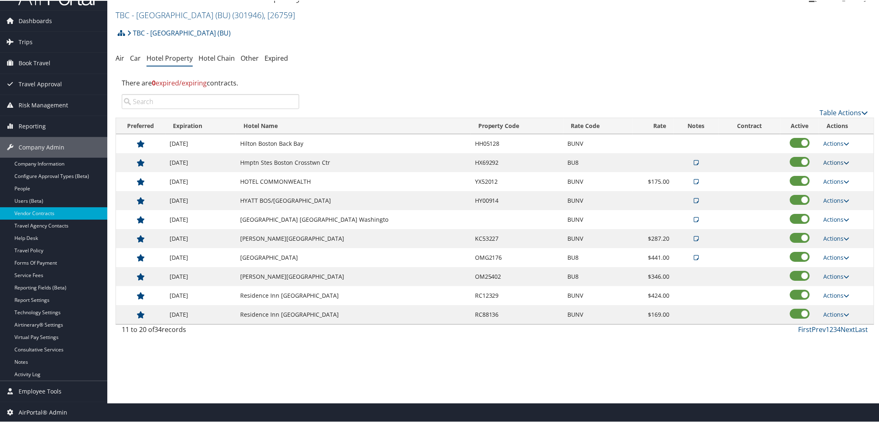
click at [845, 164] on icon at bounding box center [846, 162] width 6 height 6
click at [837, 186] on link "Edit" at bounding box center [843, 188] width 45 height 14
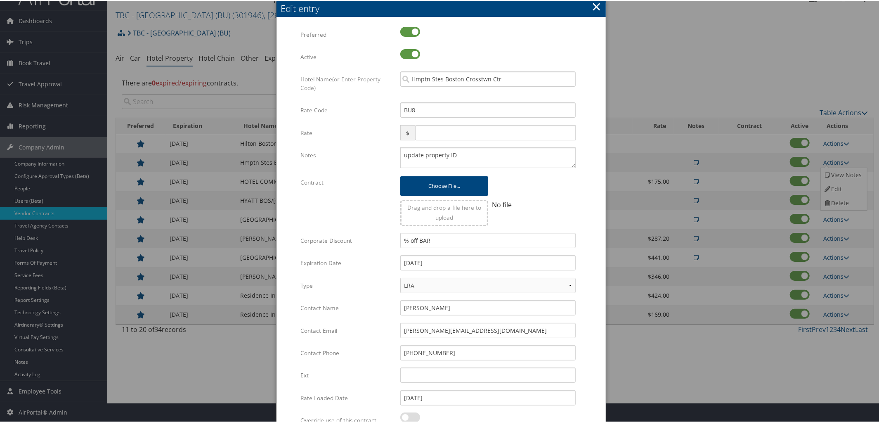
click at [406, 117] on div "BU8 Multiple values The selected items contain different values for this input.…" at bounding box center [488, 112] width 188 height 22
click at [421, 108] on input "BU8" at bounding box center [487, 108] width 175 height 15
type input "BU"
checkbox input "true"
type input "BUNV"
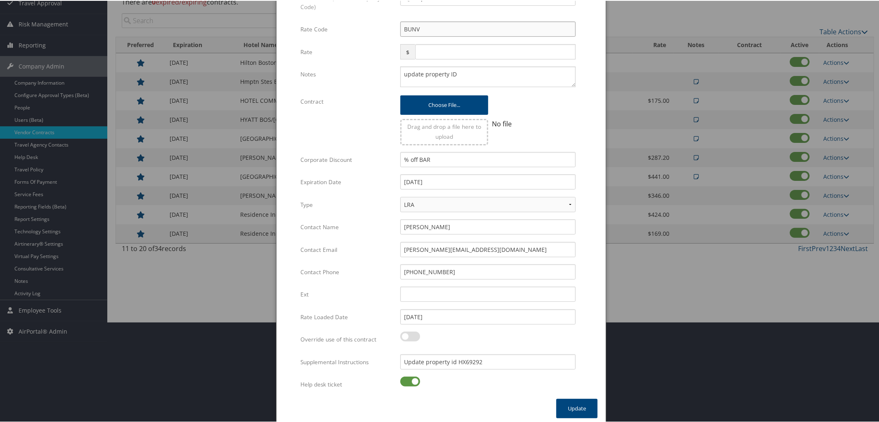
scroll to position [103, 0]
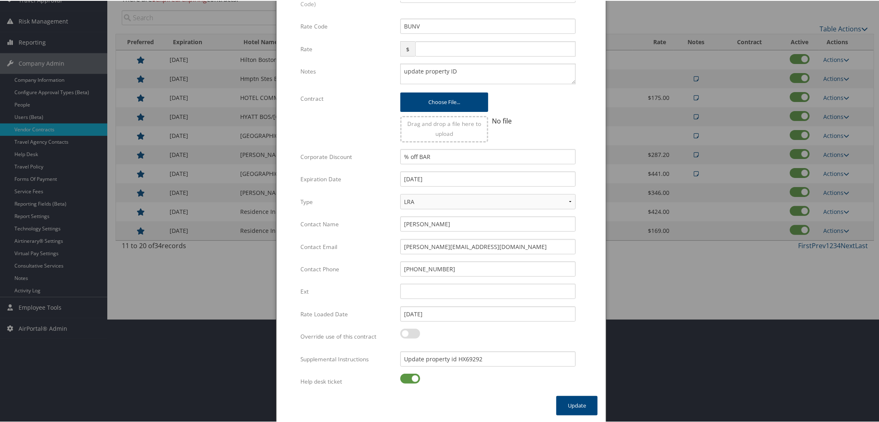
click at [400, 380] on label at bounding box center [410, 378] width 20 height 10
click at [404, 380] on input "checkbox" at bounding box center [406, 378] width 5 height 5
checkbox input "false"
click at [573, 403] on button "Update" at bounding box center [576, 404] width 41 height 19
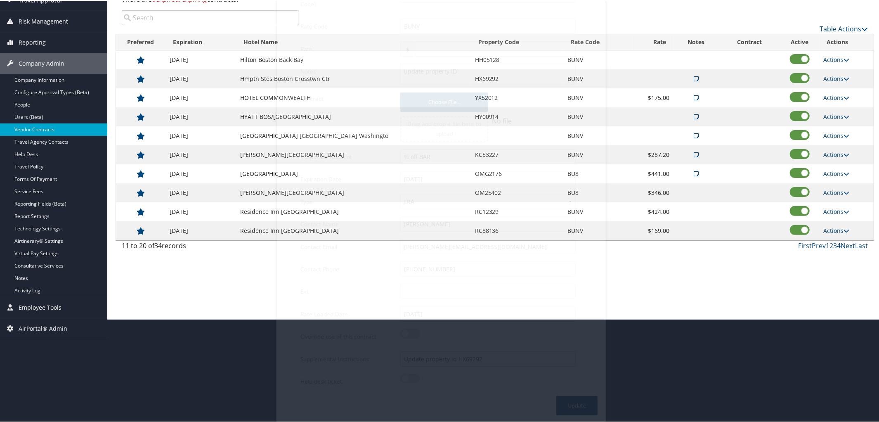
scroll to position [19, 0]
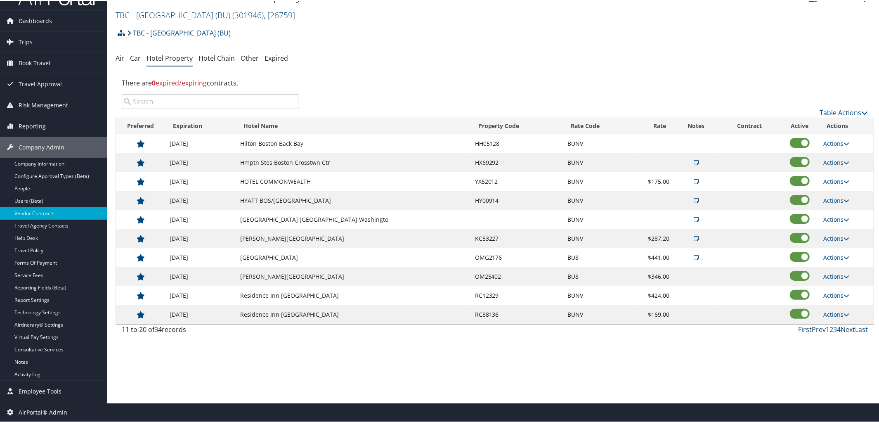
click at [814, 332] on link "Prev" at bounding box center [819, 328] width 14 height 9
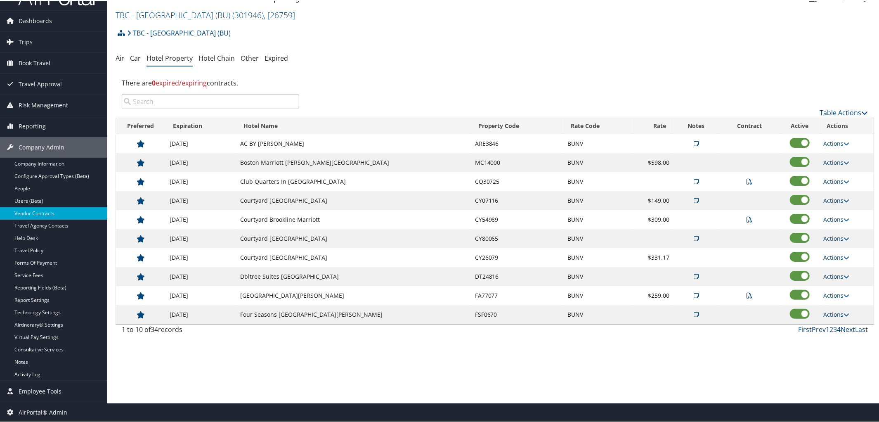
click at [814, 332] on link "Prev" at bounding box center [819, 328] width 14 height 9
click at [802, 326] on div "First Prev 1 2 3 4 Next Last" at bounding box center [589, 328] width 557 height 10
click at [802, 327] on link "First" at bounding box center [805, 328] width 14 height 9
click at [845, 330] on link "Next" at bounding box center [847, 328] width 14 height 9
